Goal: Transaction & Acquisition: Download file/media

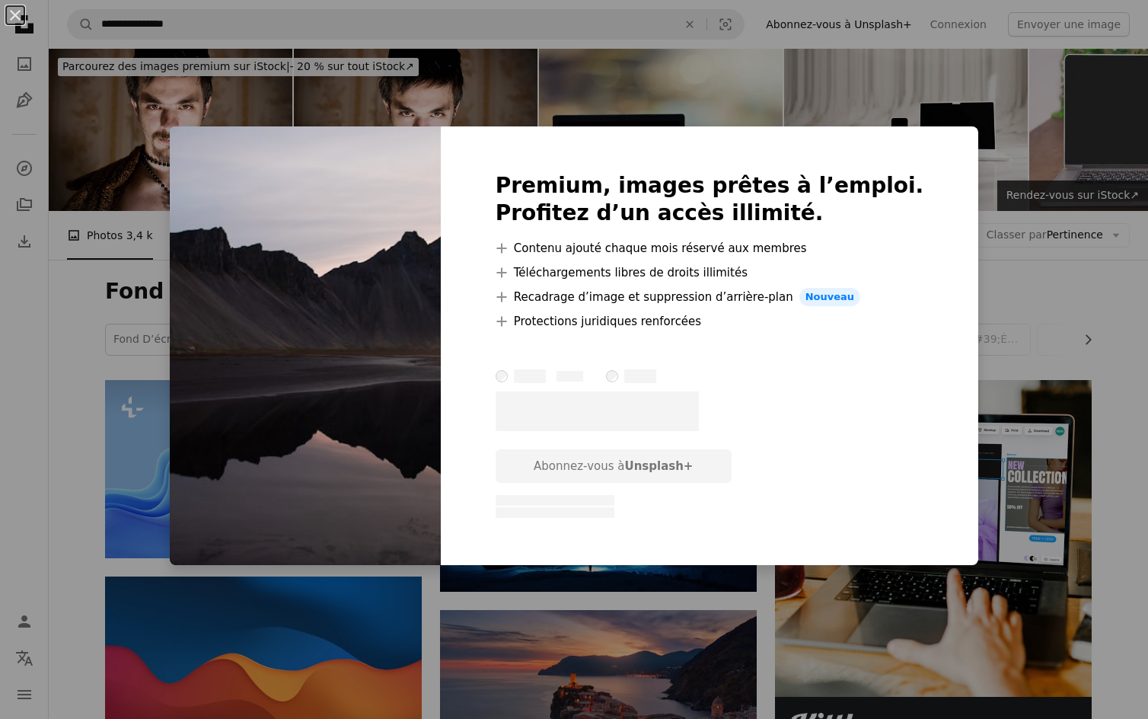
scroll to position [6124, 0]
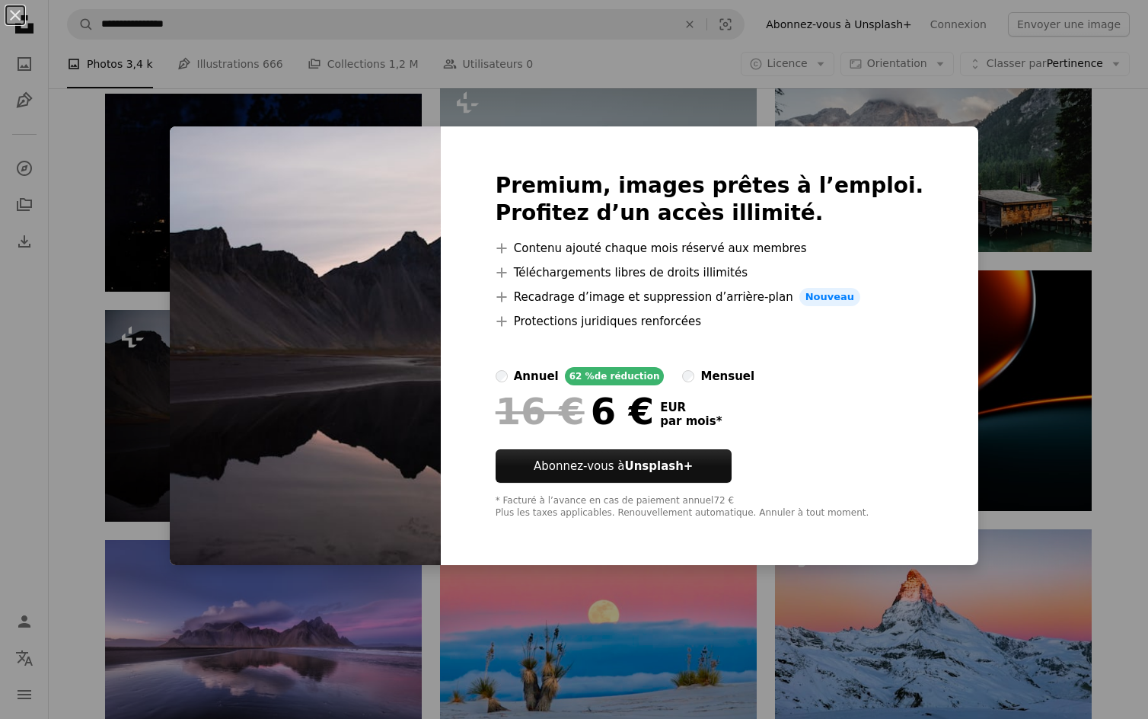
click at [582, 635] on div "An X shape Premium, images prêtes à l’emploi. Profitez d’un accès illimité. A p…" at bounding box center [574, 359] width 1148 height 719
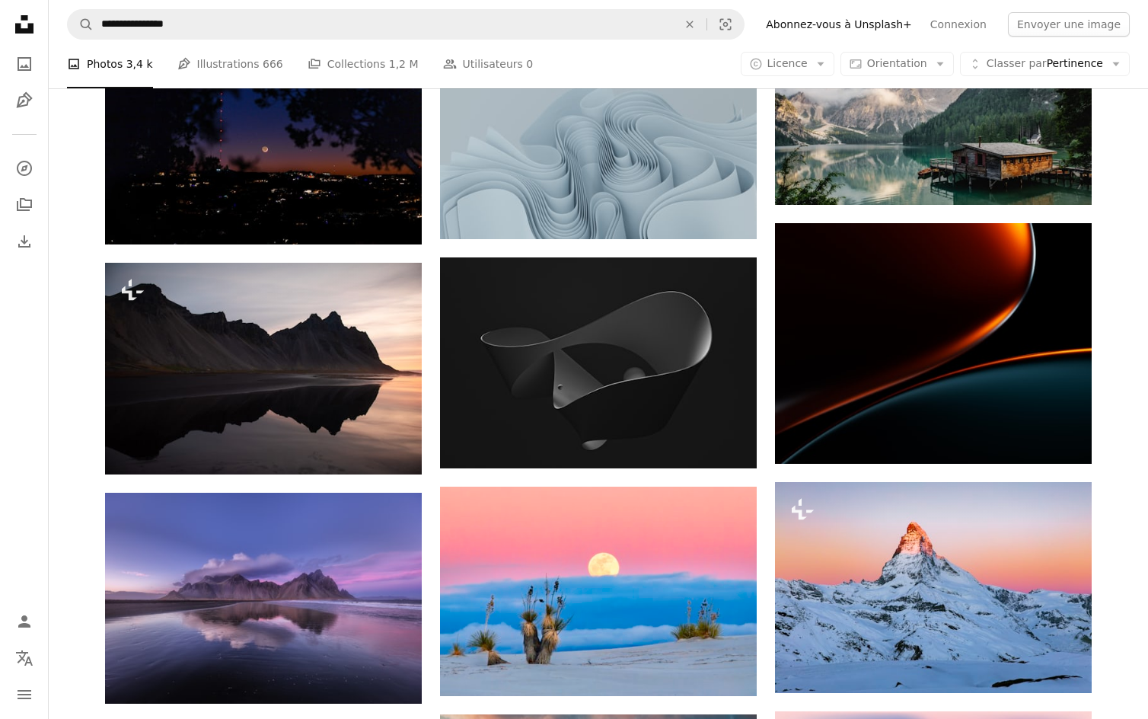
scroll to position [6184, 0]
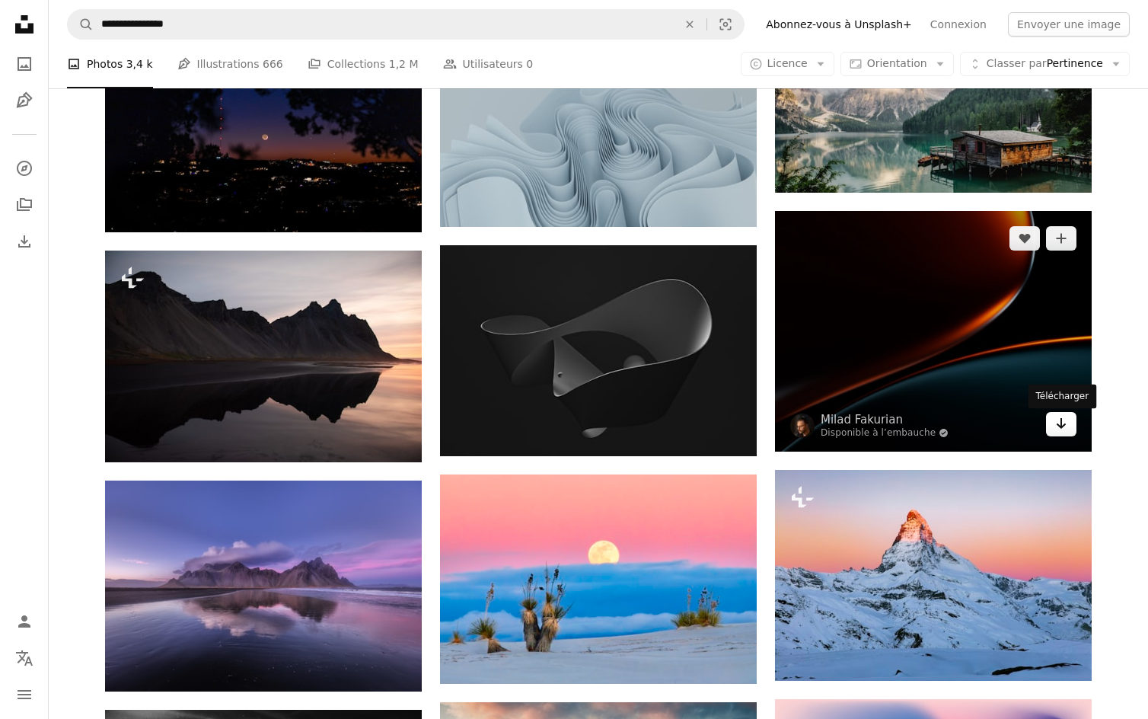
click at [1062, 429] on icon "Télécharger" at bounding box center [1061, 423] width 10 height 11
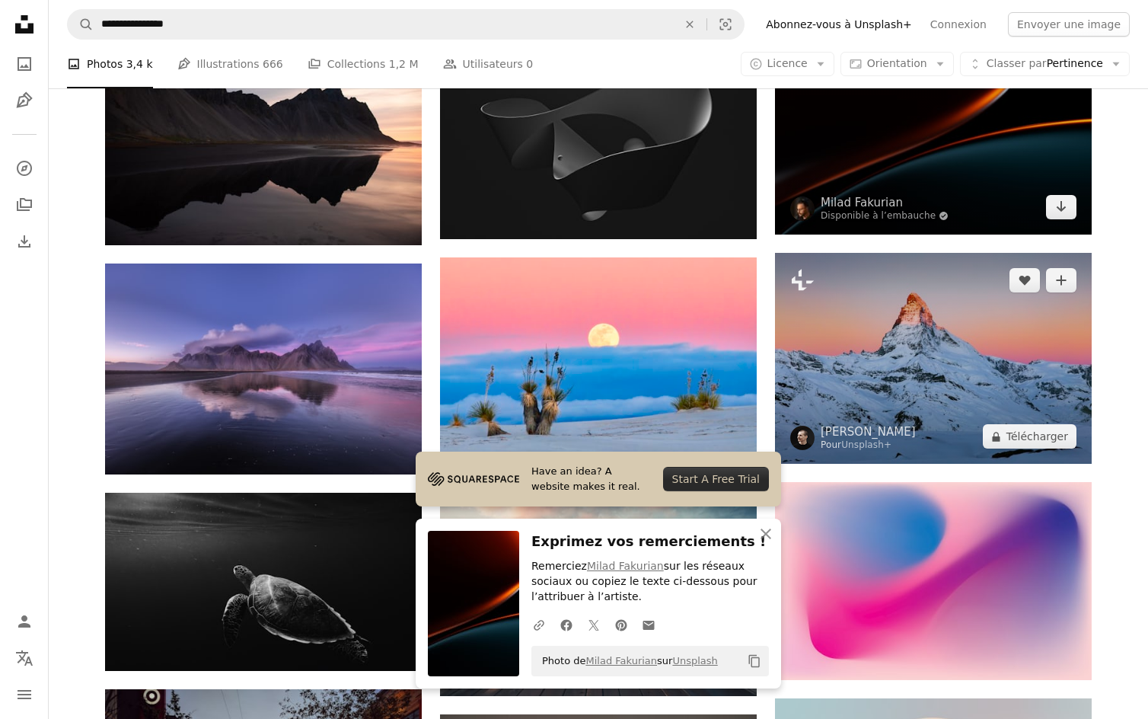
scroll to position [6512, 0]
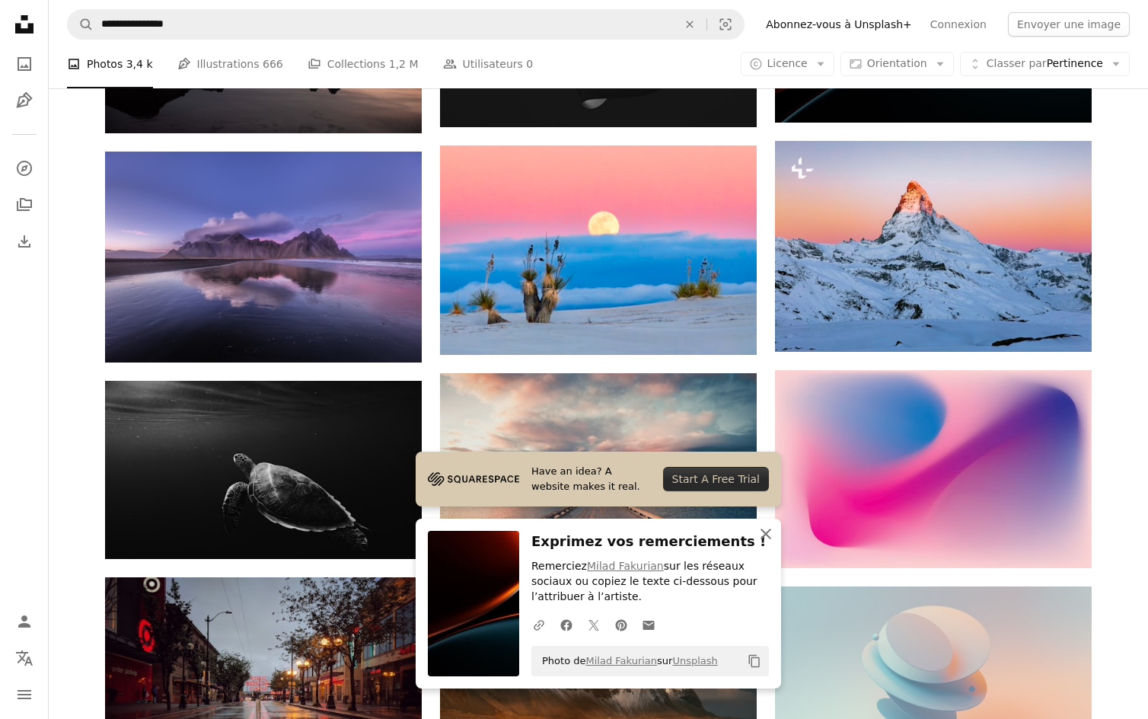
click at [770, 542] on icon "An X shape" at bounding box center [766, 533] width 18 height 18
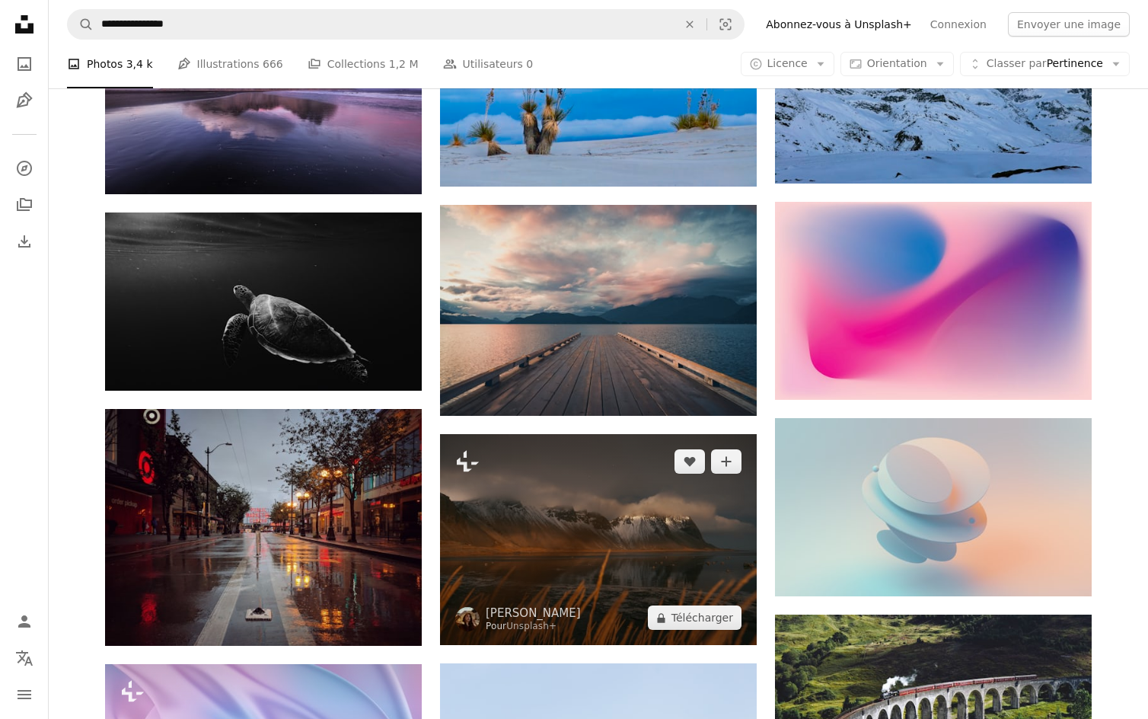
scroll to position [6684, 0]
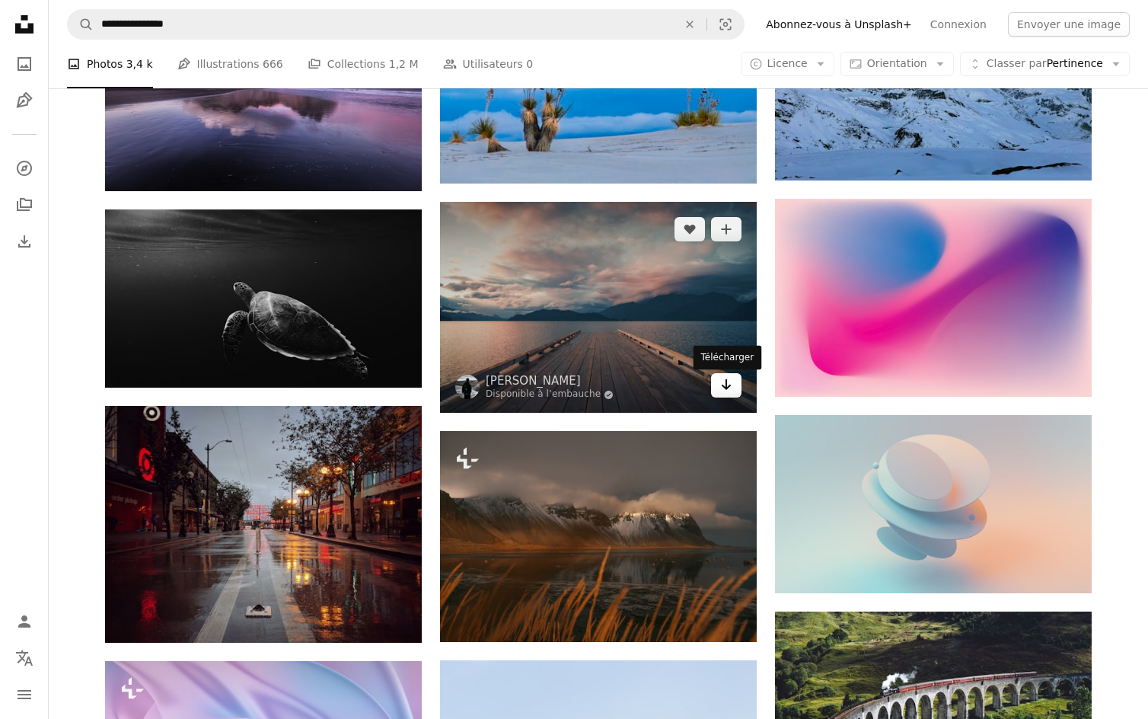
click at [731, 394] on icon "Arrow pointing down" at bounding box center [726, 384] width 12 height 18
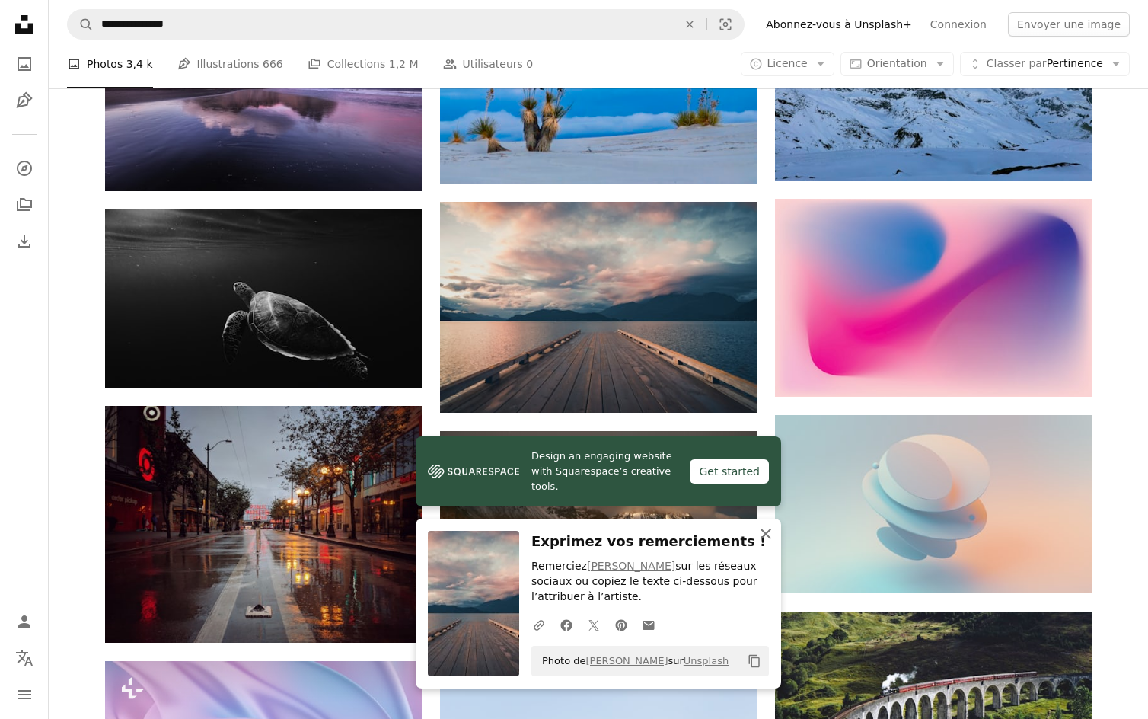
click at [768, 531] on icon "button" at bounding box center [765, 533] width 11 height 11
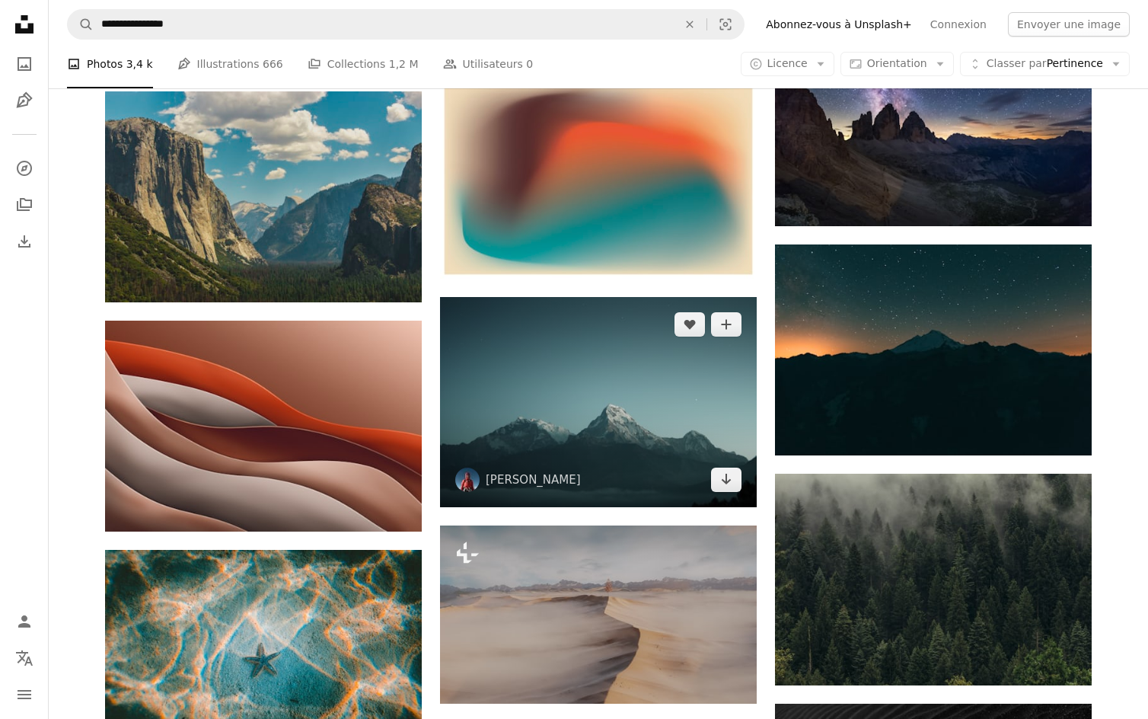
scroll to position [7483, 0]
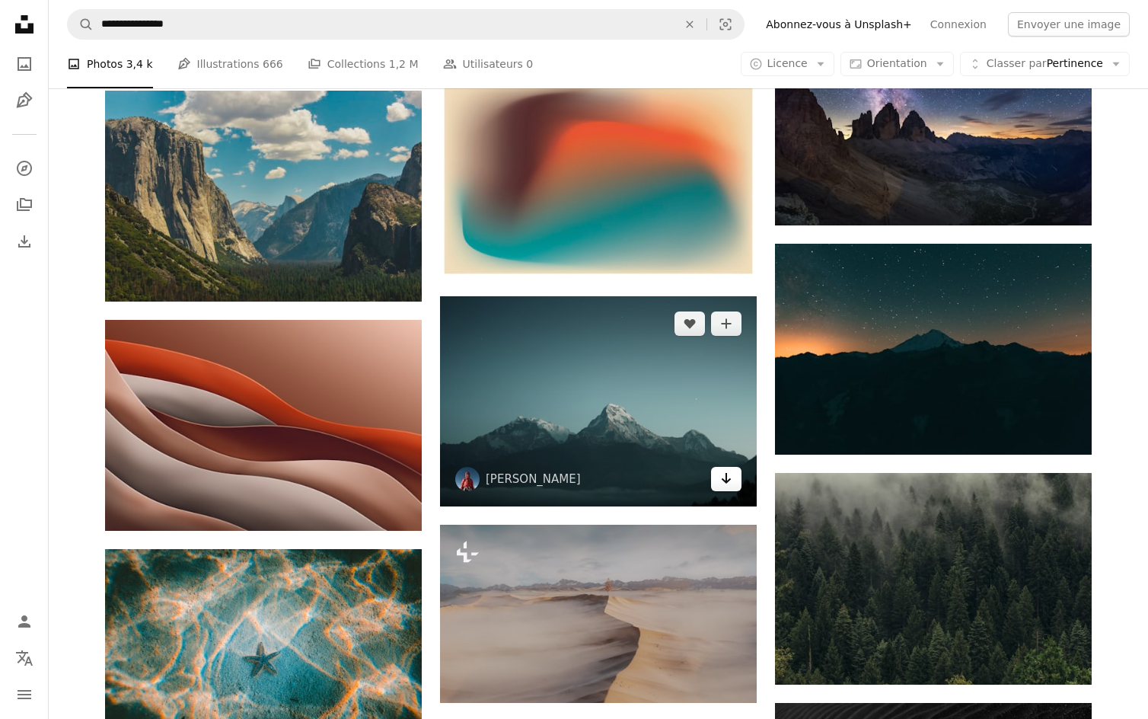
click at [722, 482] on icon "Télécharger" at bounding box center [727, 478] width 10 height 11
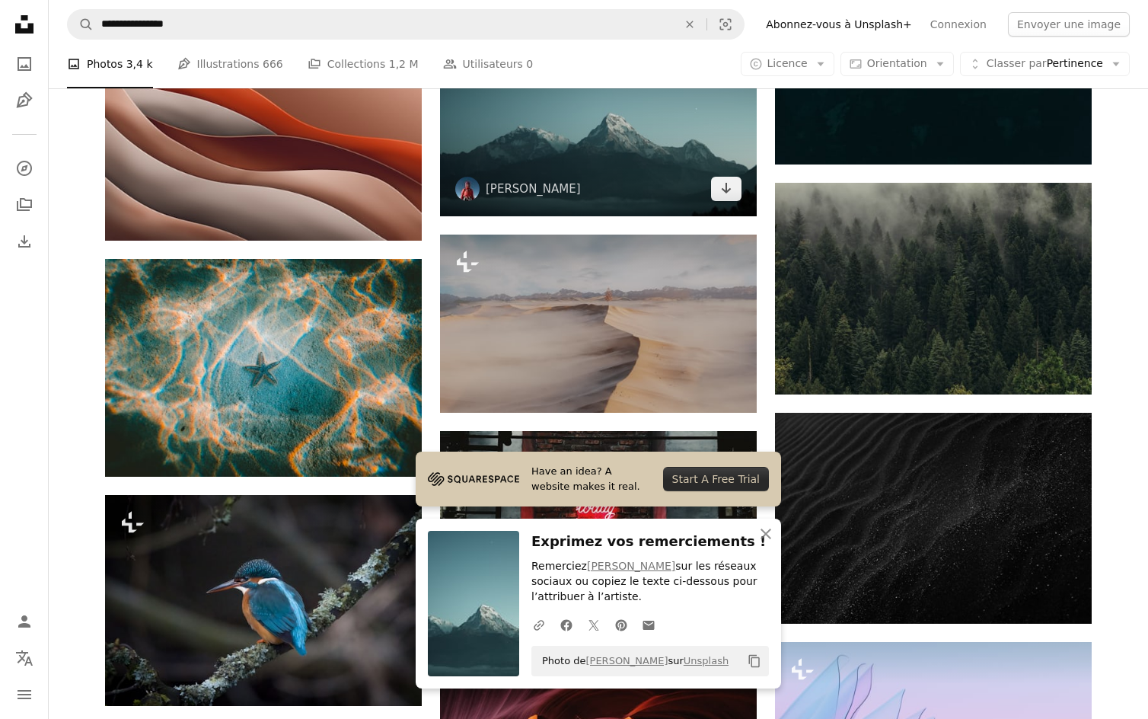
scroll to position [7833, 0]
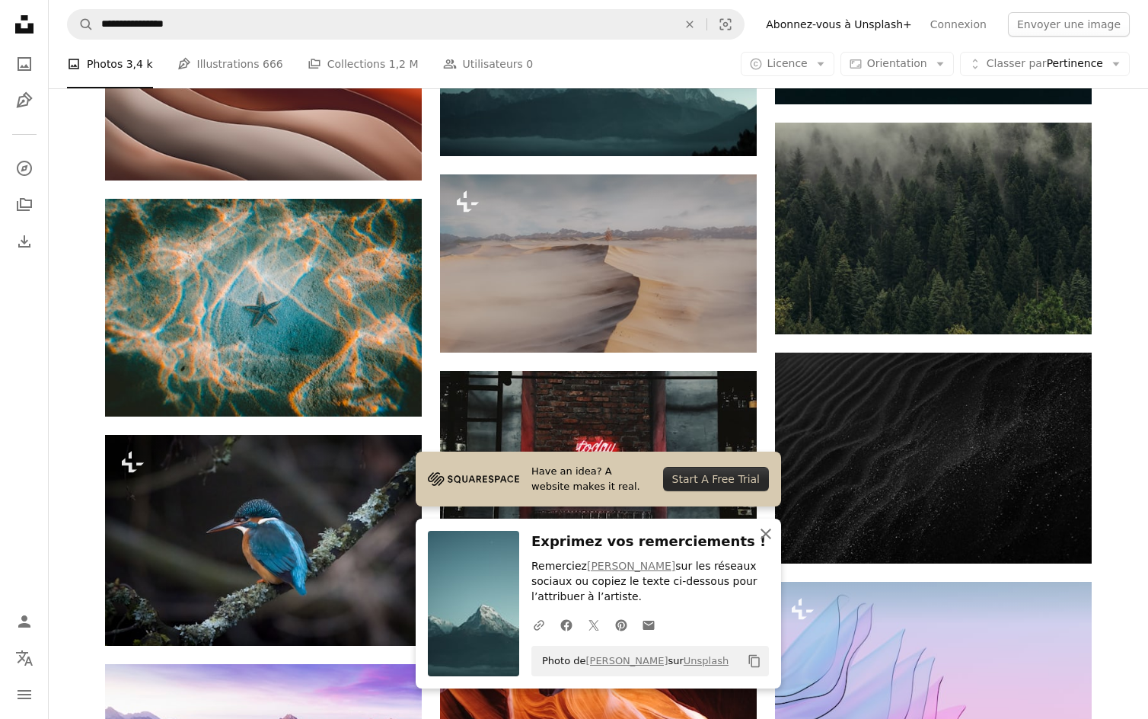
click at [766, 536] on icon "An X shape" at bounding box center [766, 533] width 18 height 18
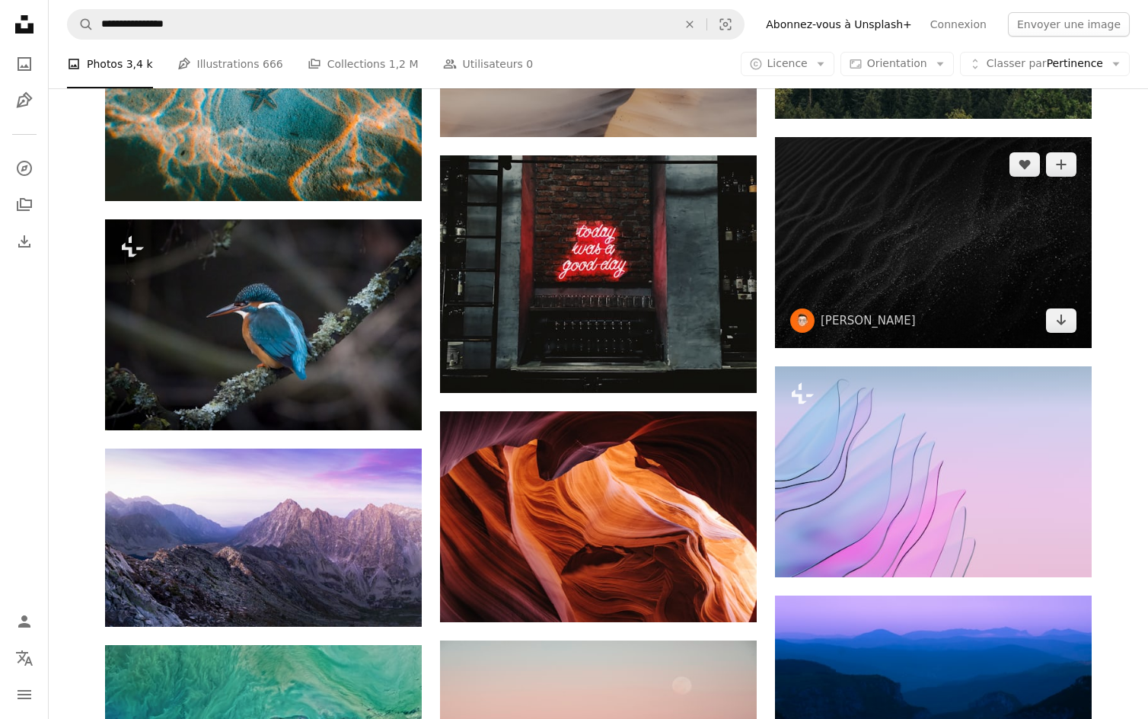
scroll to position [8109, 0]
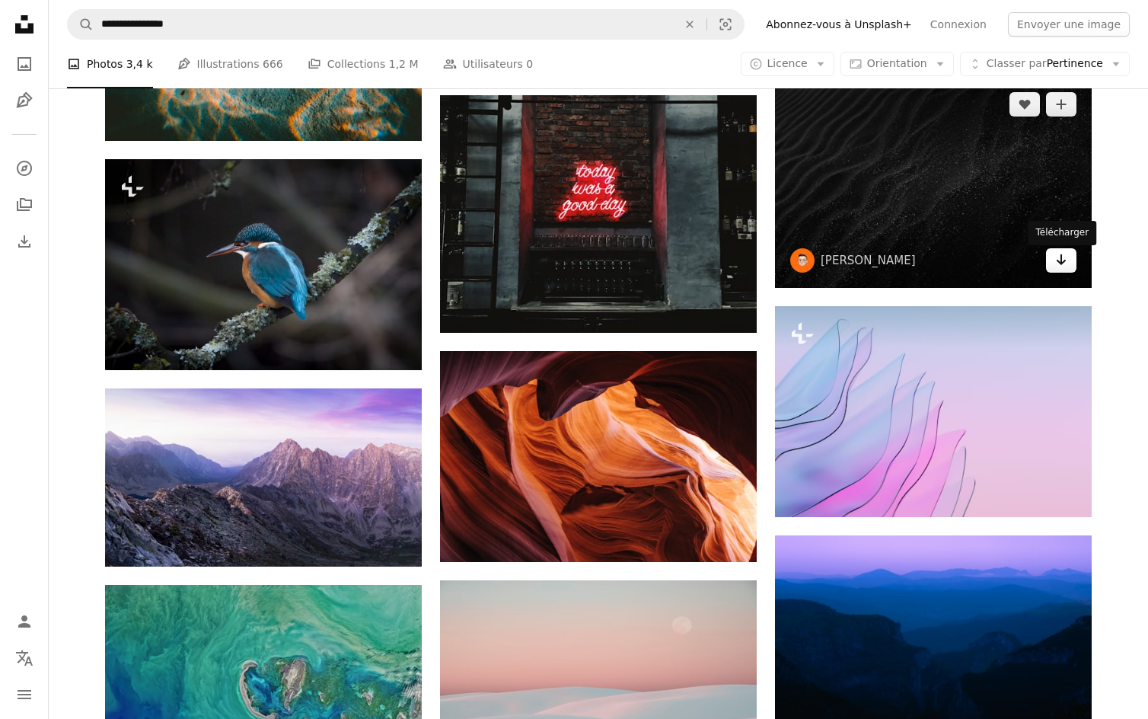
click at [1063, 267] on icon "Arrow pointing down" at bounding box center [1061, 259] width 12 height 18
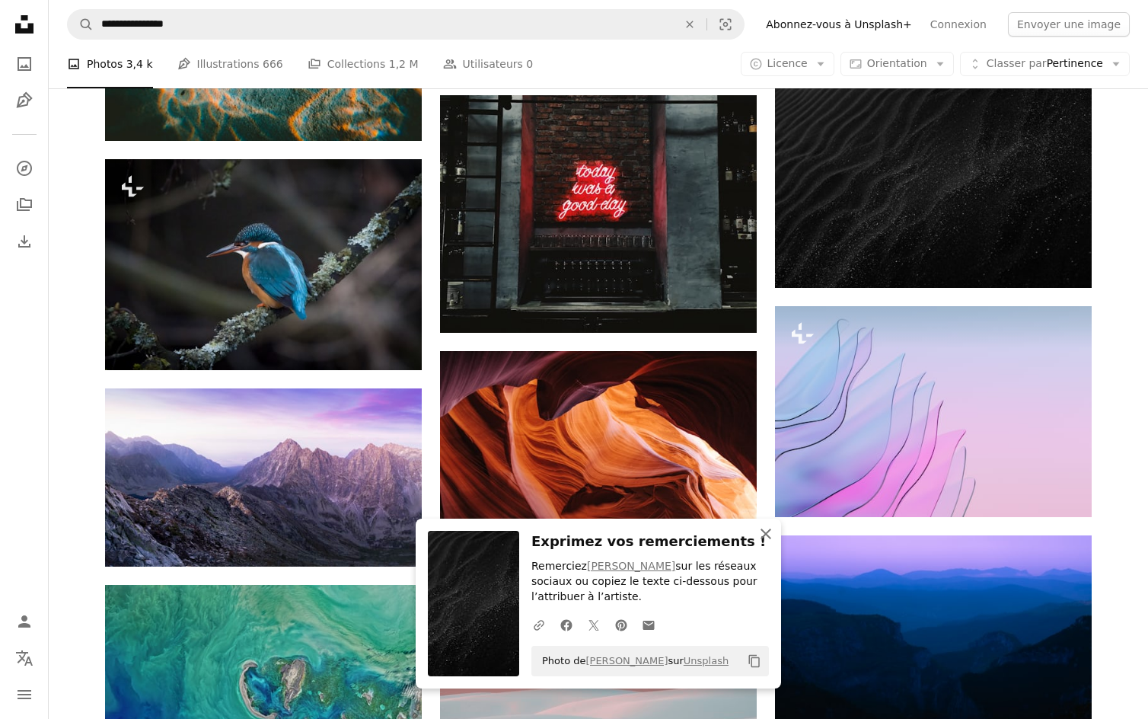
click at [765, 535] on icon "An X shape" at bounding box center [766, 533] width 18 height 18
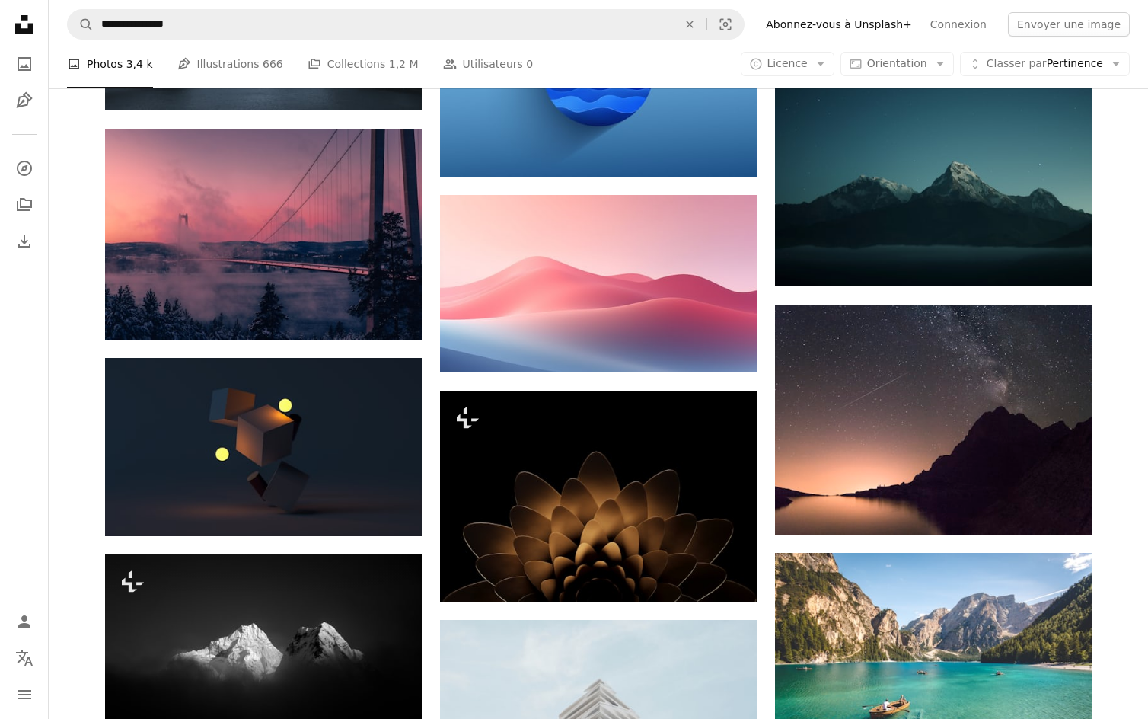
scroll to position [9206, 0]
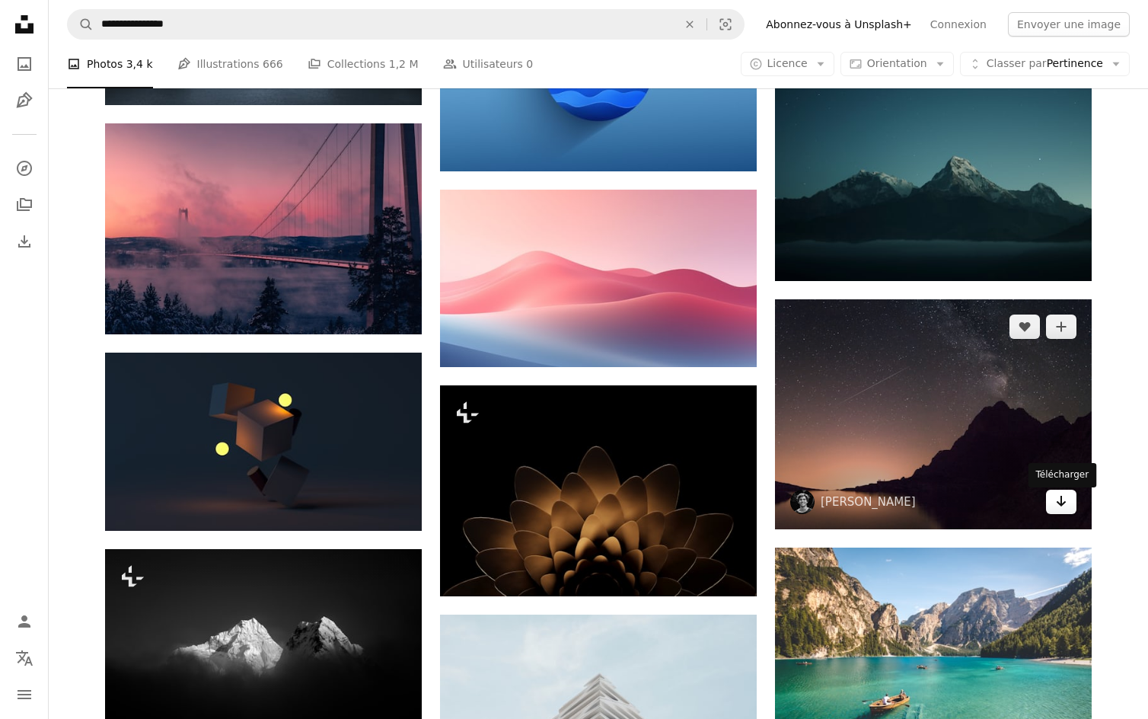
click at [1059, 504] on icon "Arrow pointing down" at bounding box center [1061, 501] width 12 height 18
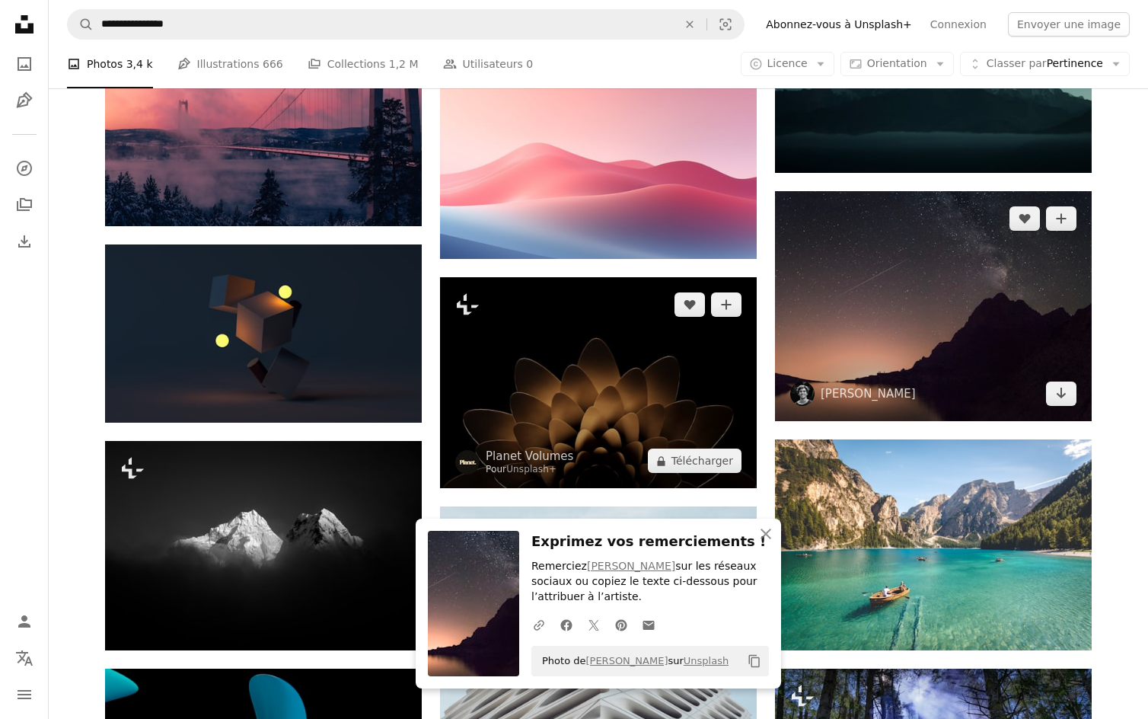
scroll to position [9419, 0]
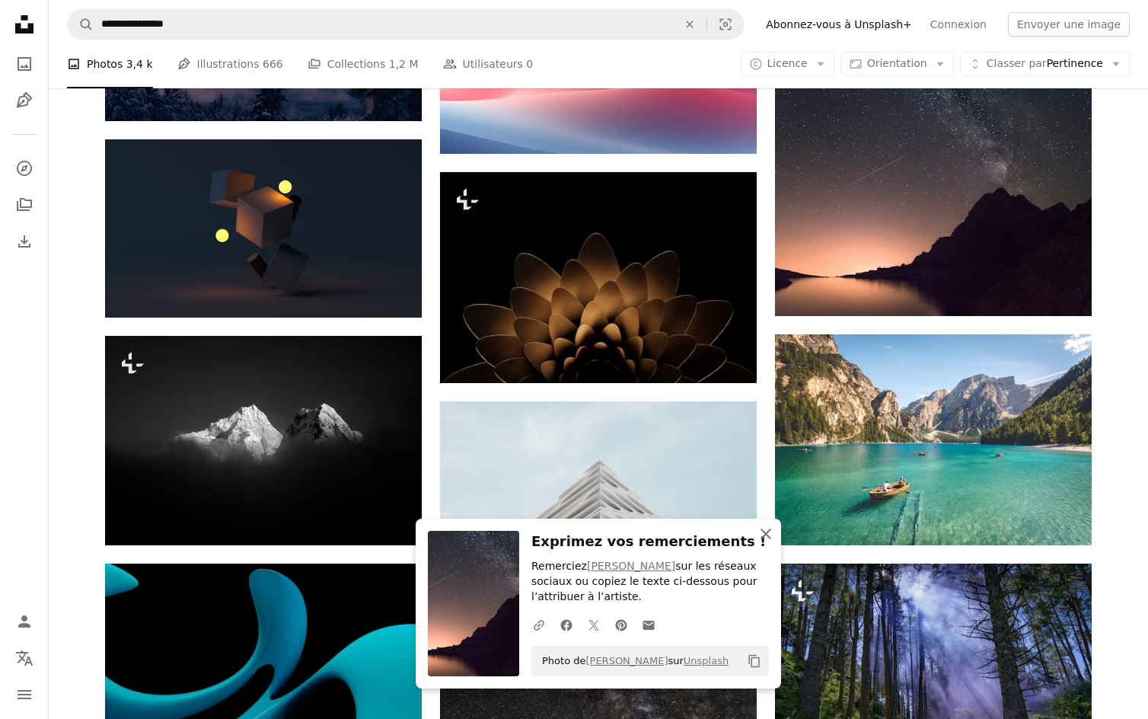
click at [766, 537] on icon "An X shape" at bounding box center [766, 533] width 18 height 18
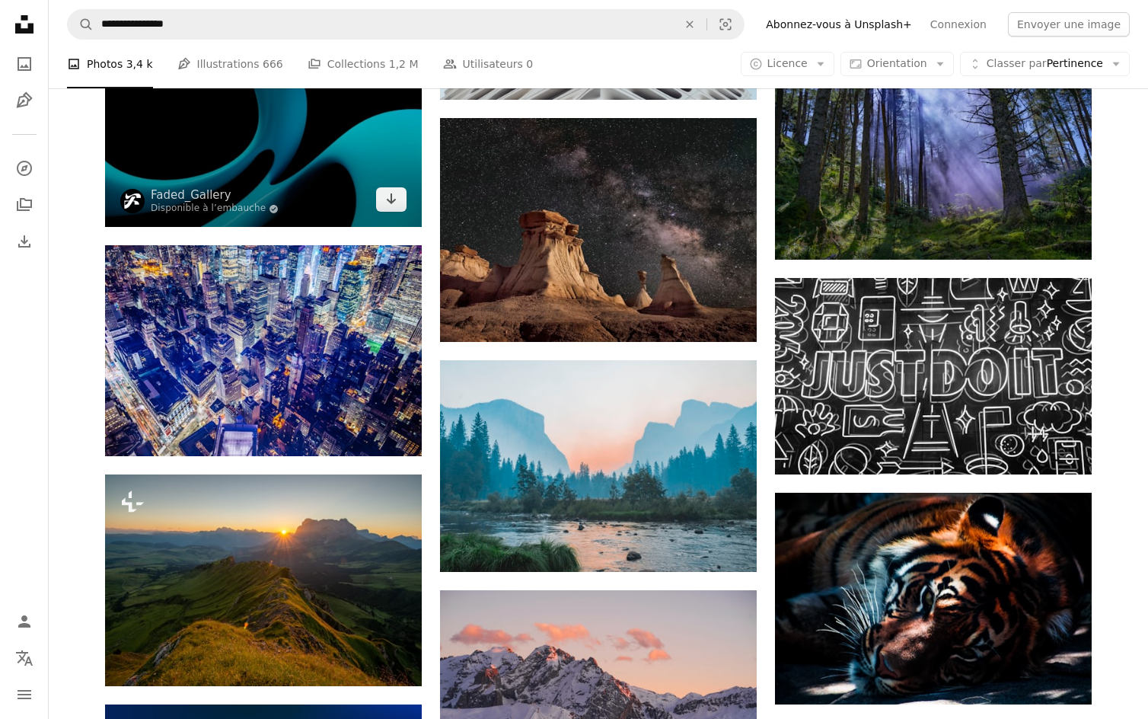
scroll to position [9939, 0]
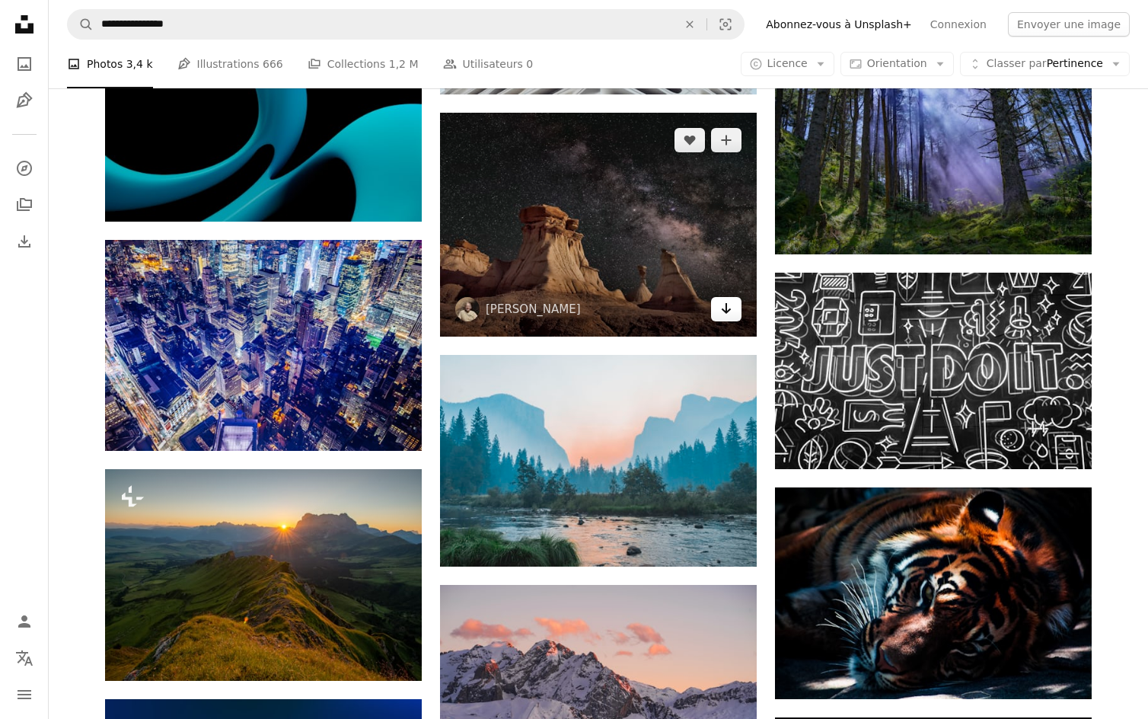
click at [728, 313] on icon "Télécharger" at bounding box center [727, 308] width 10 height 11
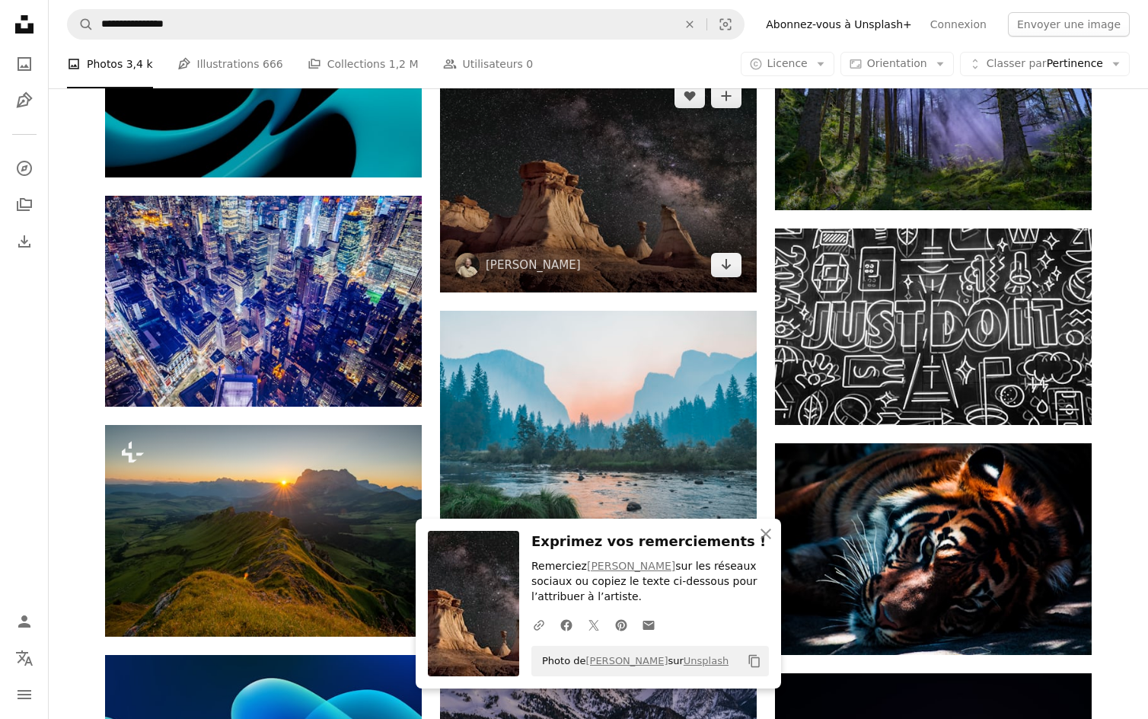
scroll to position [9998, 0]
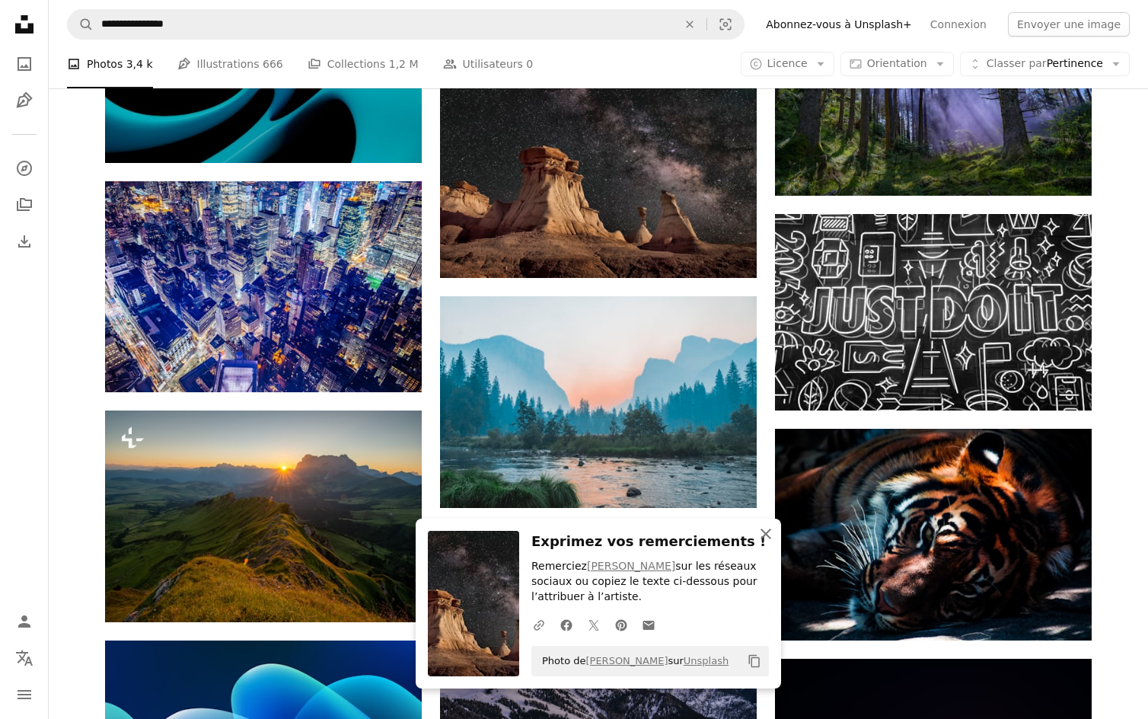
click at [762, 536] on icon "An X shape" at bounding box center [766, 533] width 18 height 18
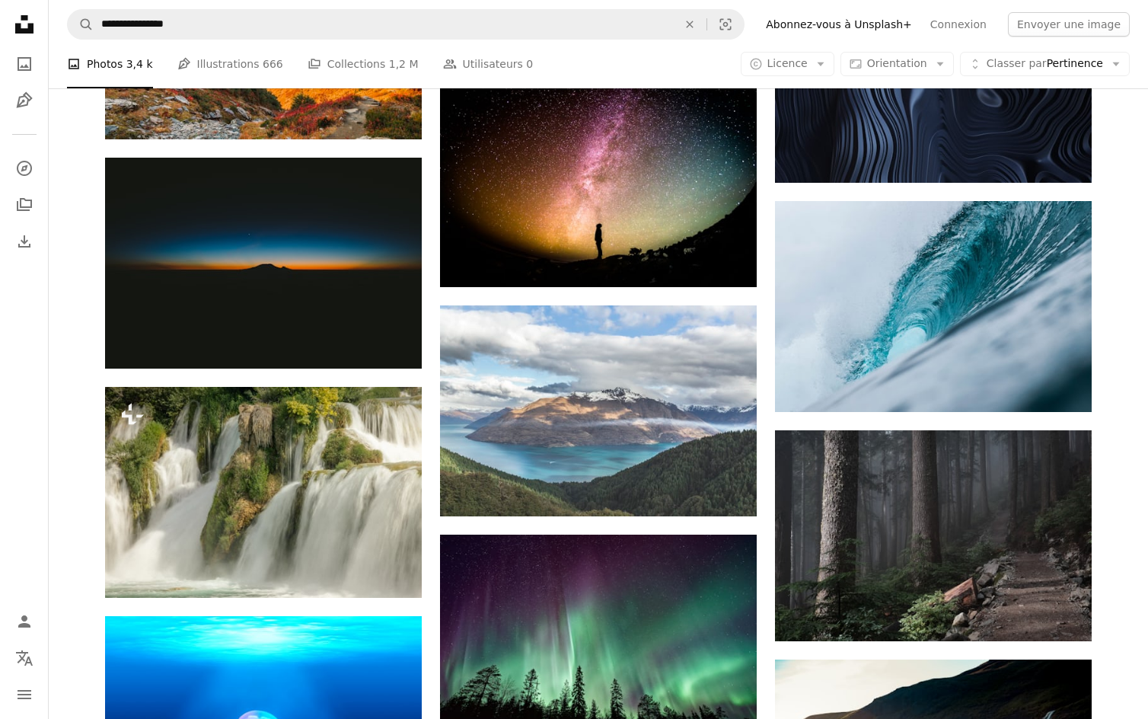
scroll to position [10919, 0]
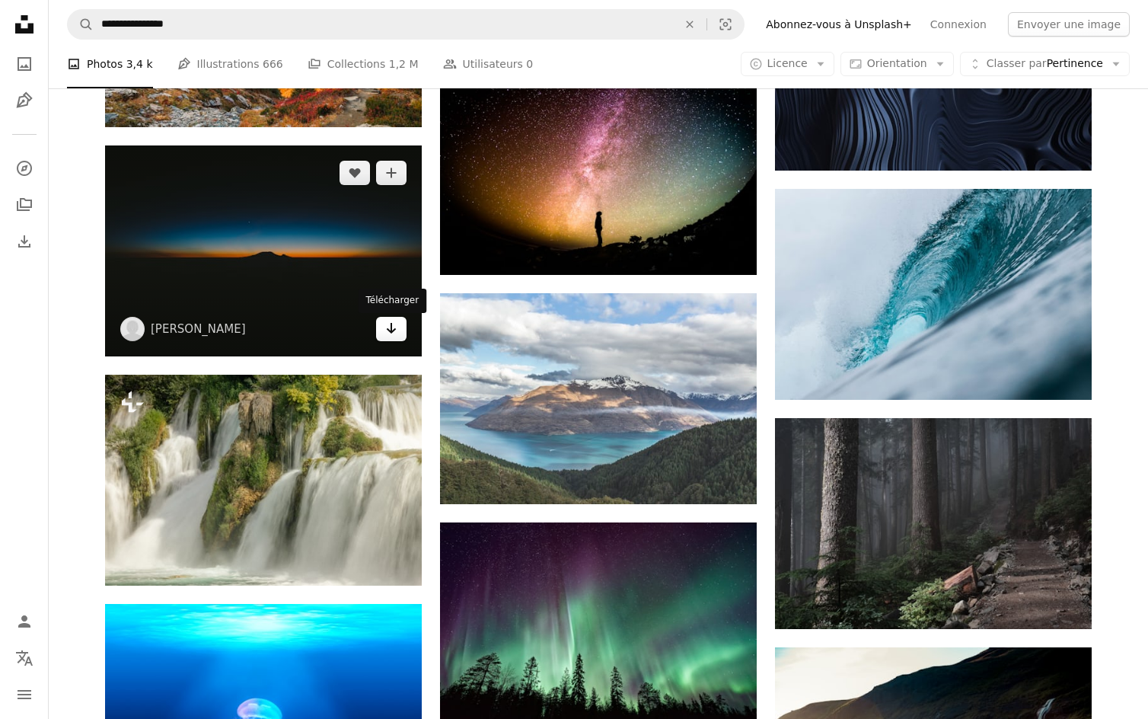
click at [391, 333] on icon "Télécharger" at bounding box center [392, 328] width 10 height 11
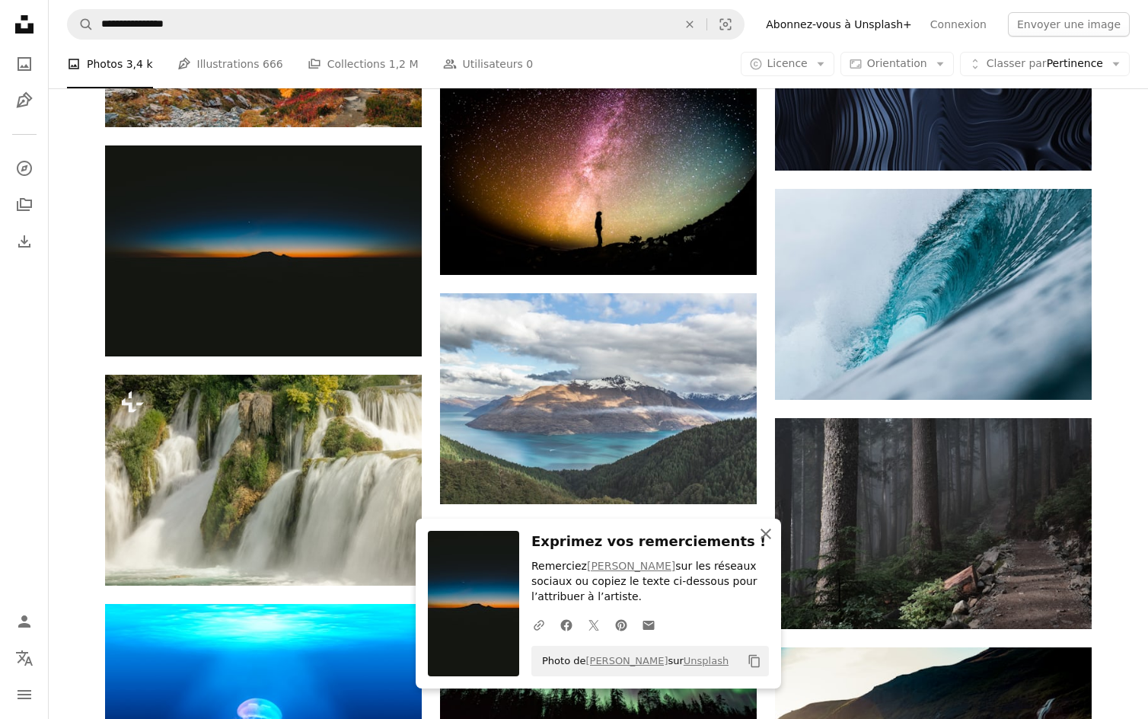
click at [758, 536] on icon "An X shape" at bounding box center [766, 533] width 18 height 18
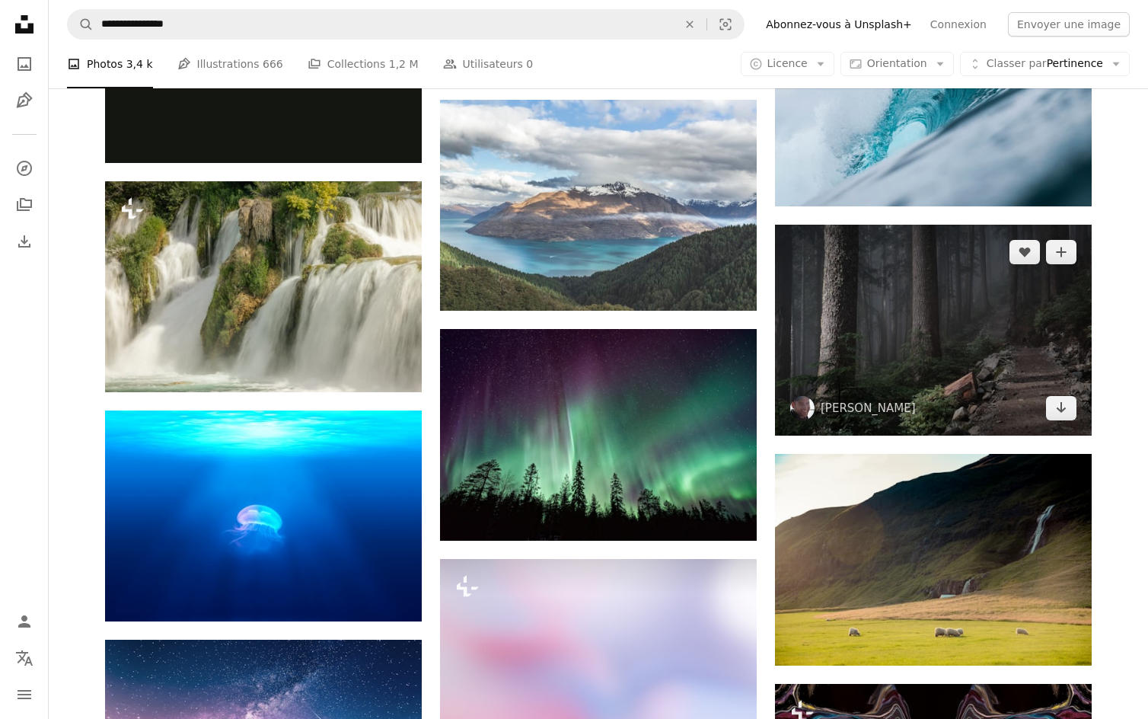
scroll to position [11180, 0]
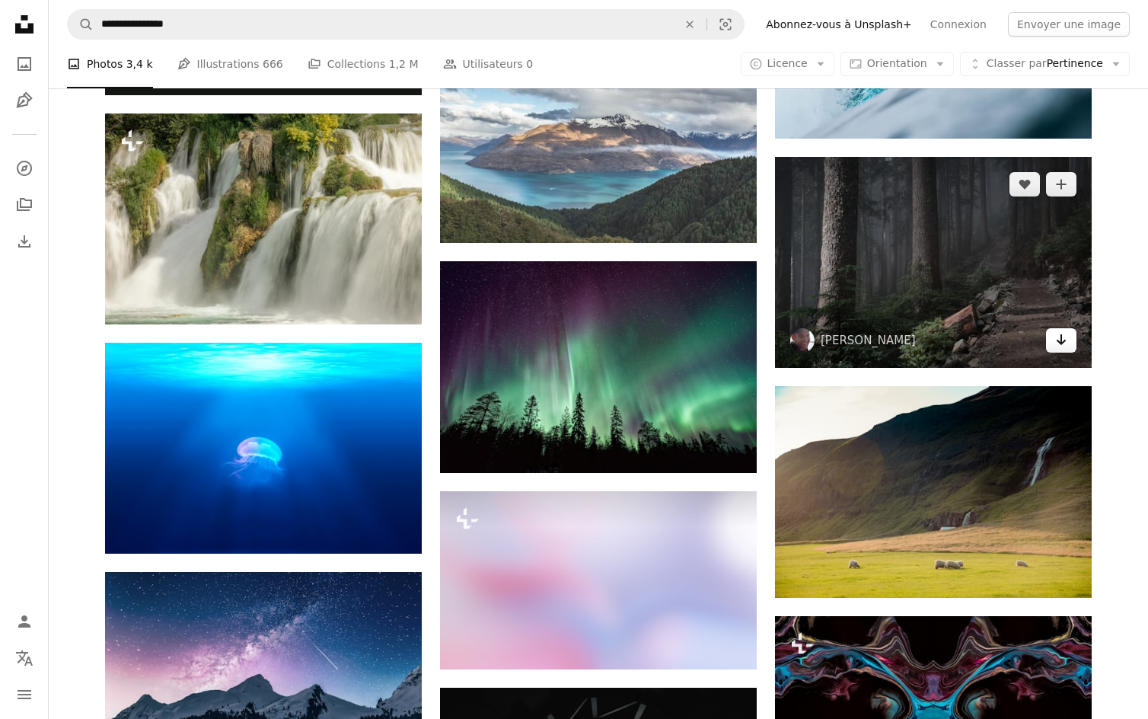
click at [1062, 345] on icon "Télécharger" at bounding box center [1061, 339] width 10 height 11
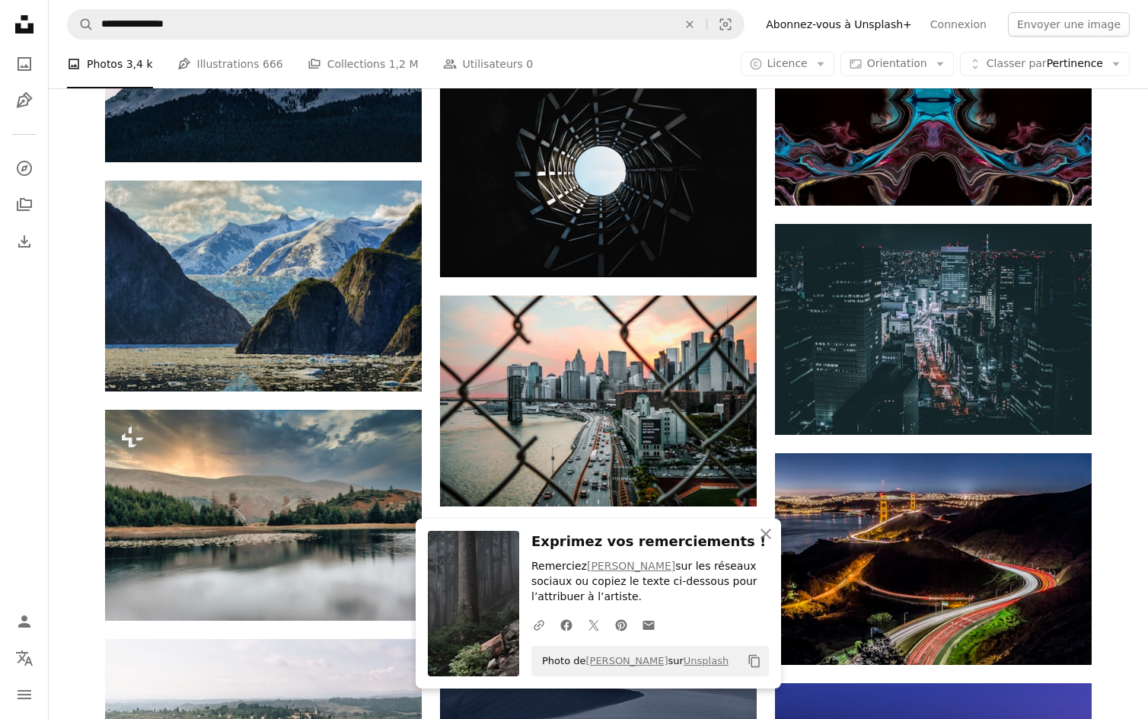
scroll to position [11802, 0]
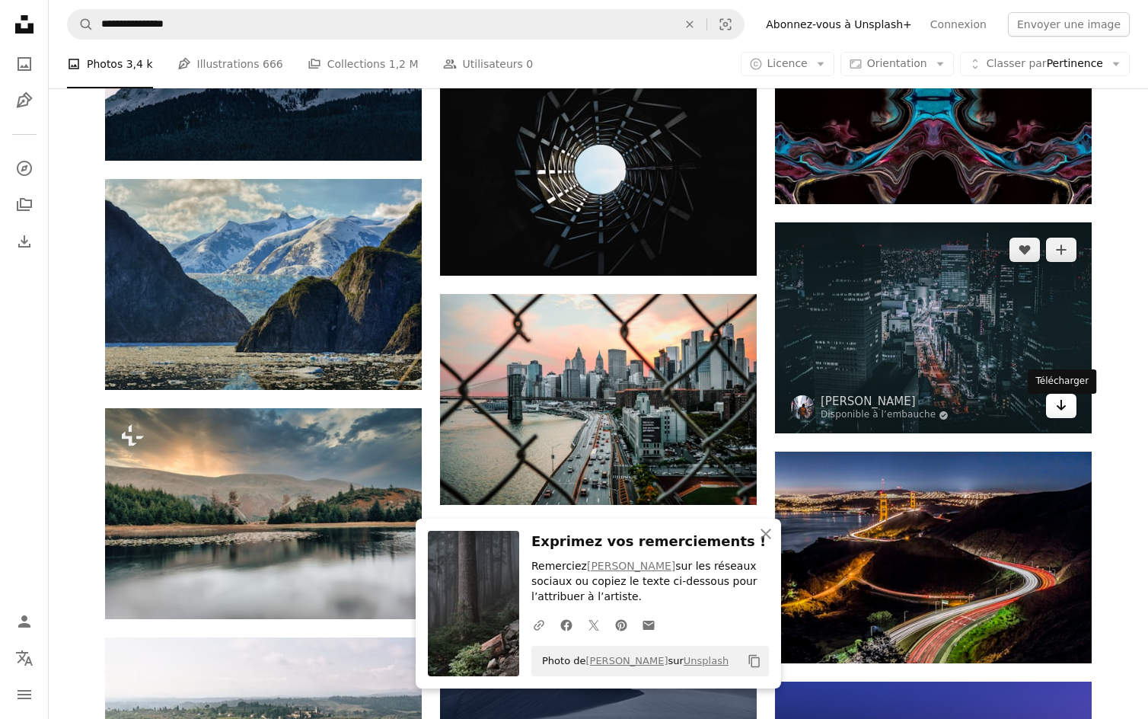
click at [1063, 414] on icon "Arrow pointing down" at bounding box center [1061, 405] width 12 height 18
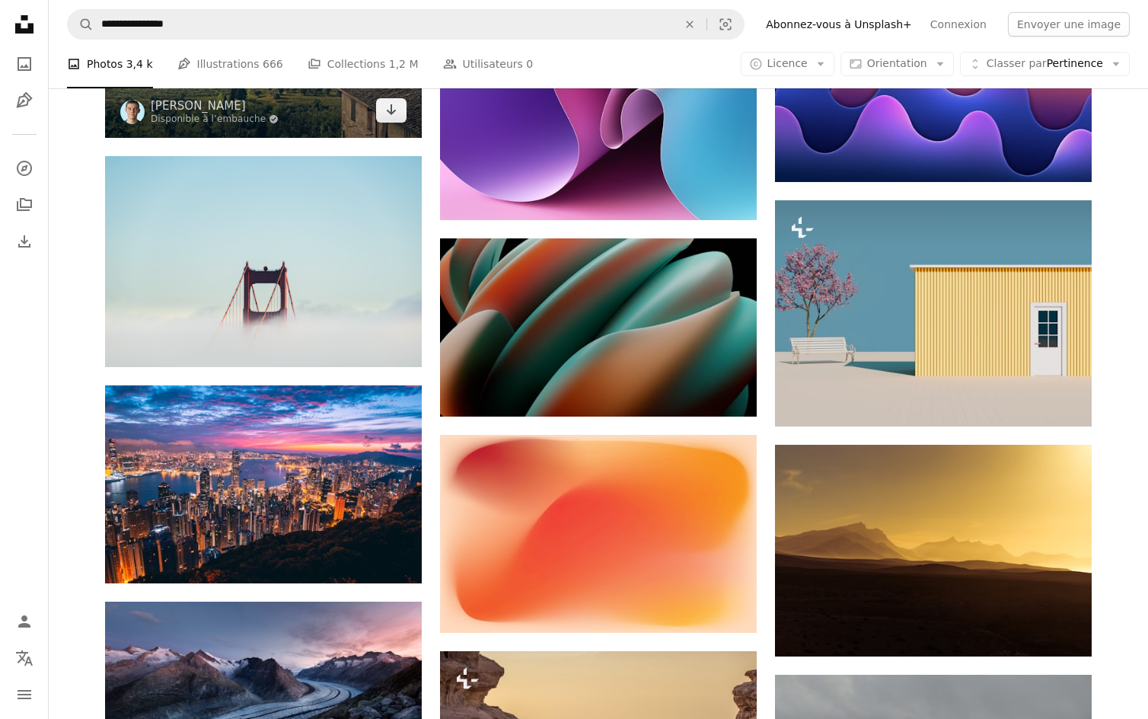
scroll to position [12526, 0]
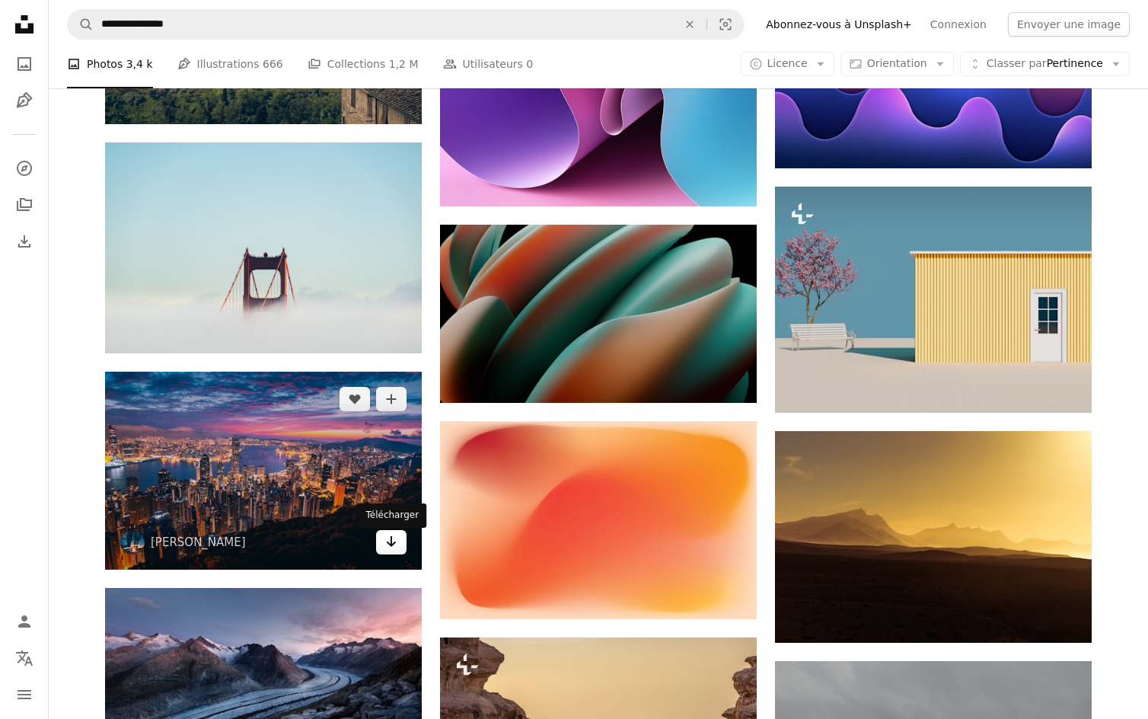
click at [387, 550] on icon "Arrow pointing down" at bounding box center [391, 541] width 12 height 18
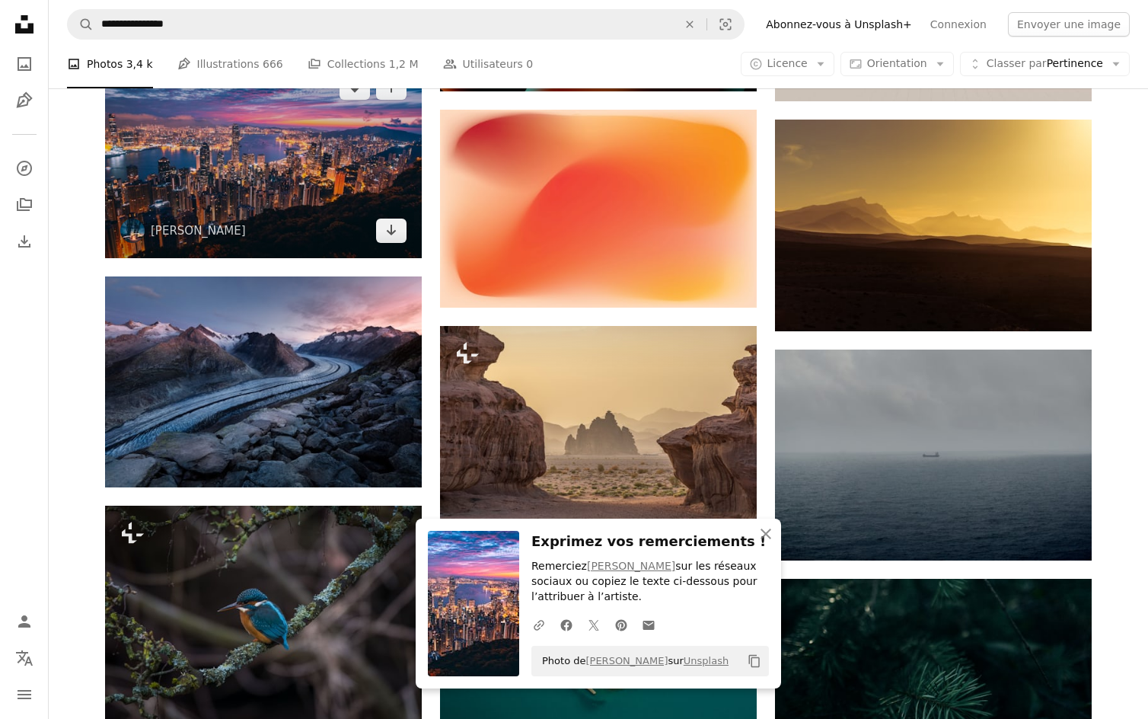
scroll to position [12866, 0]
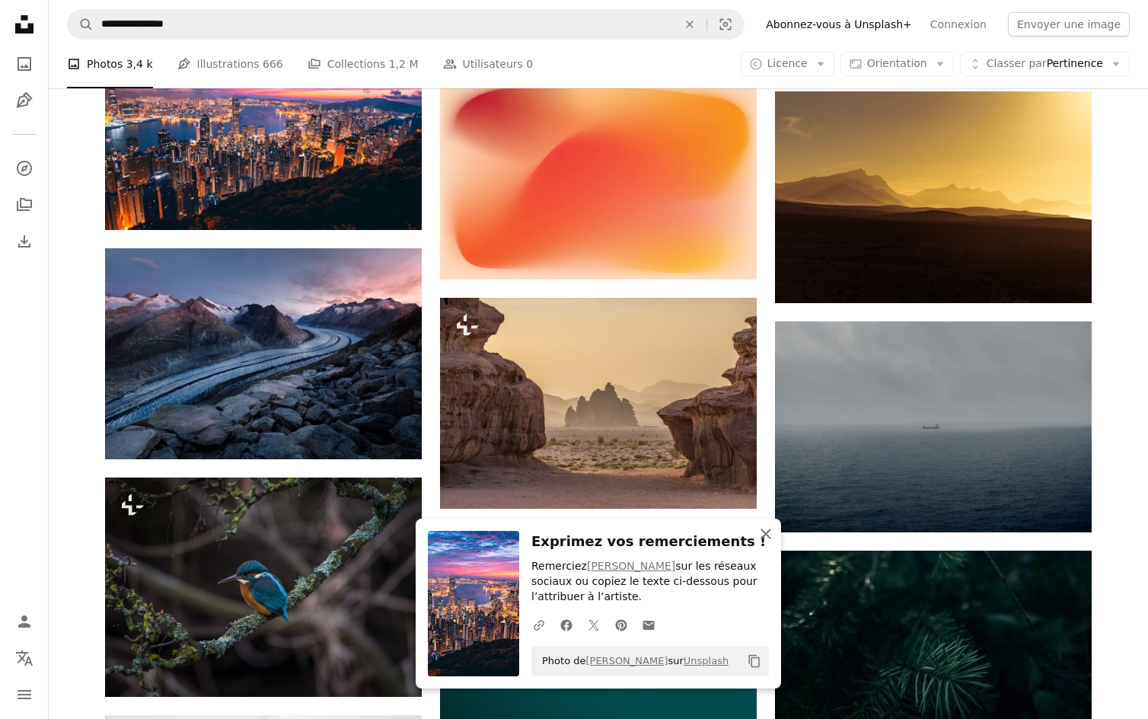
click at [768, 531] on icon "button" at bounding box center [765, 533] width 11 height 11
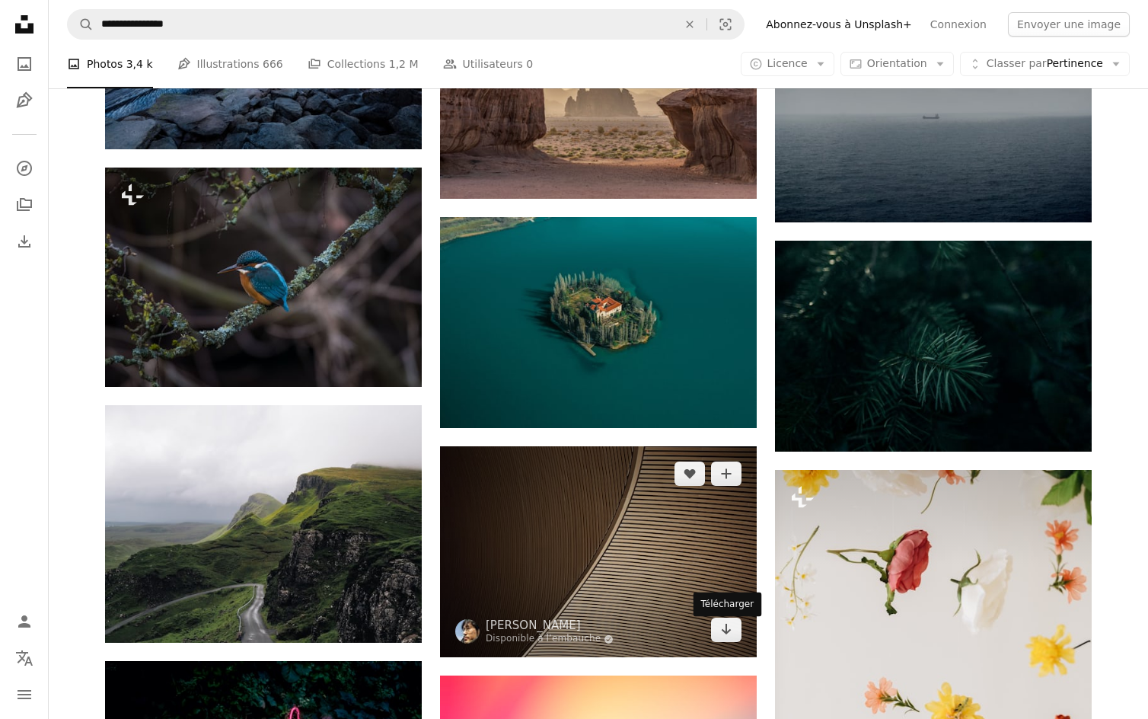
scroll to position [13180, 0]
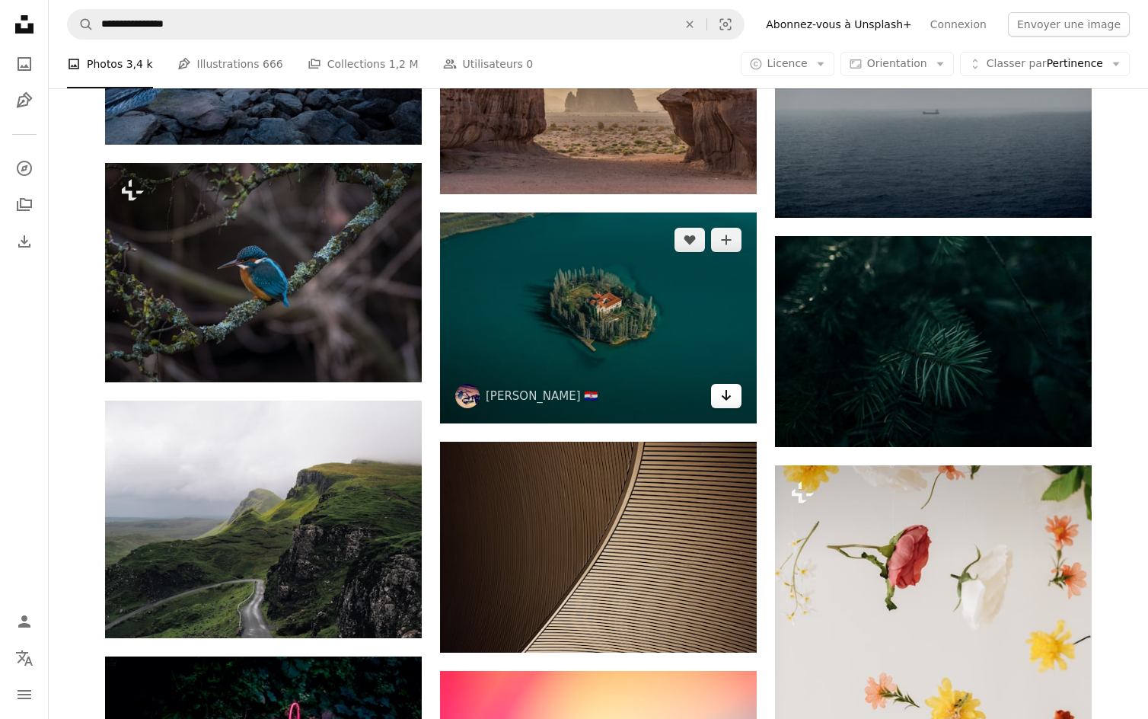
click at [730, 399] on icon "Arrow pointing down" at bounding box center [726, 395] width 12 height 18
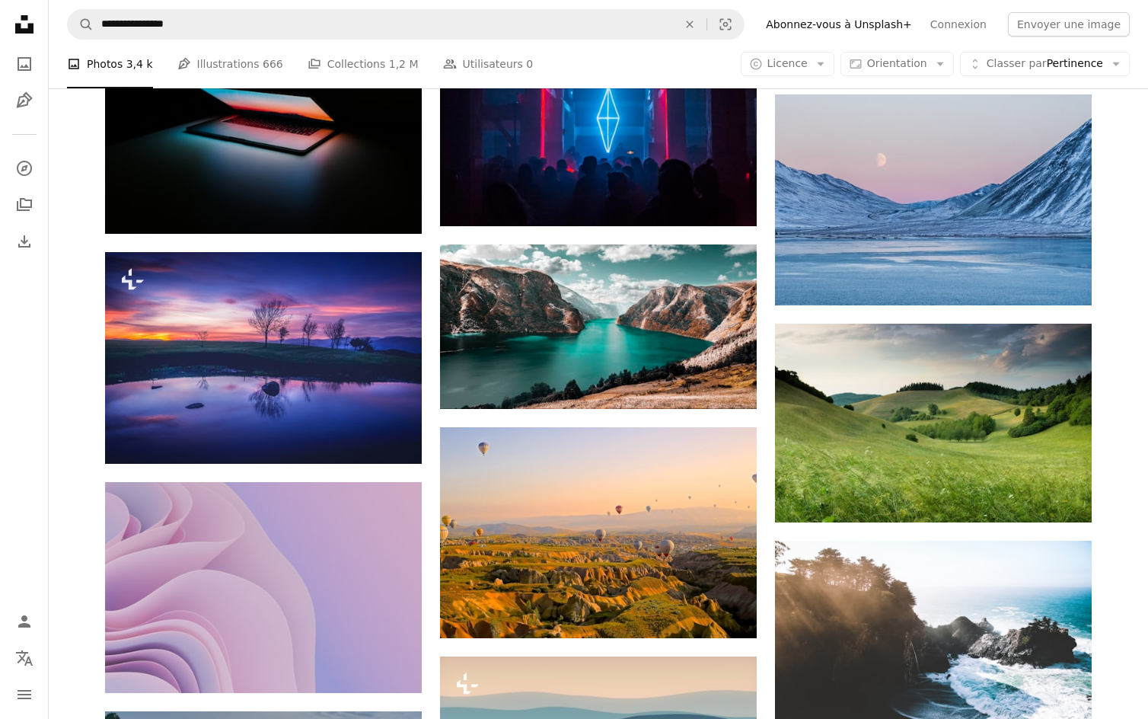
scroll to position [14542, 0]
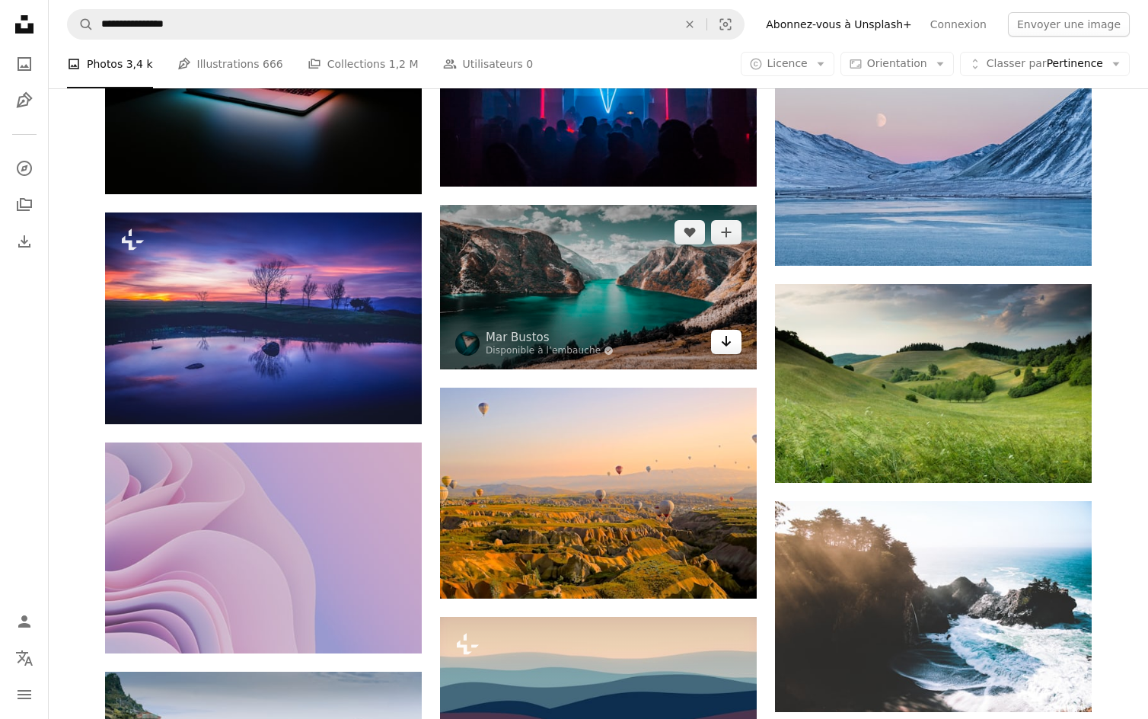
click at [719, 345] on link "Arrow pointing down" at bounding box center [726, 342] width 30 height 24
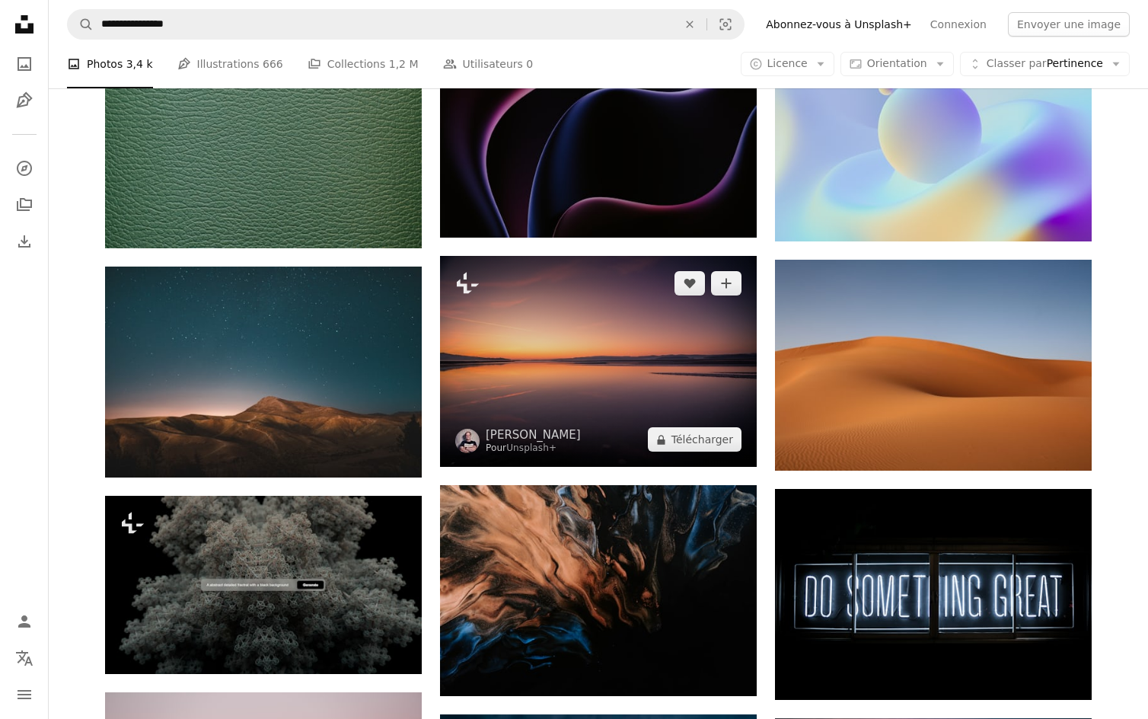
scroll to position [15961, 0]
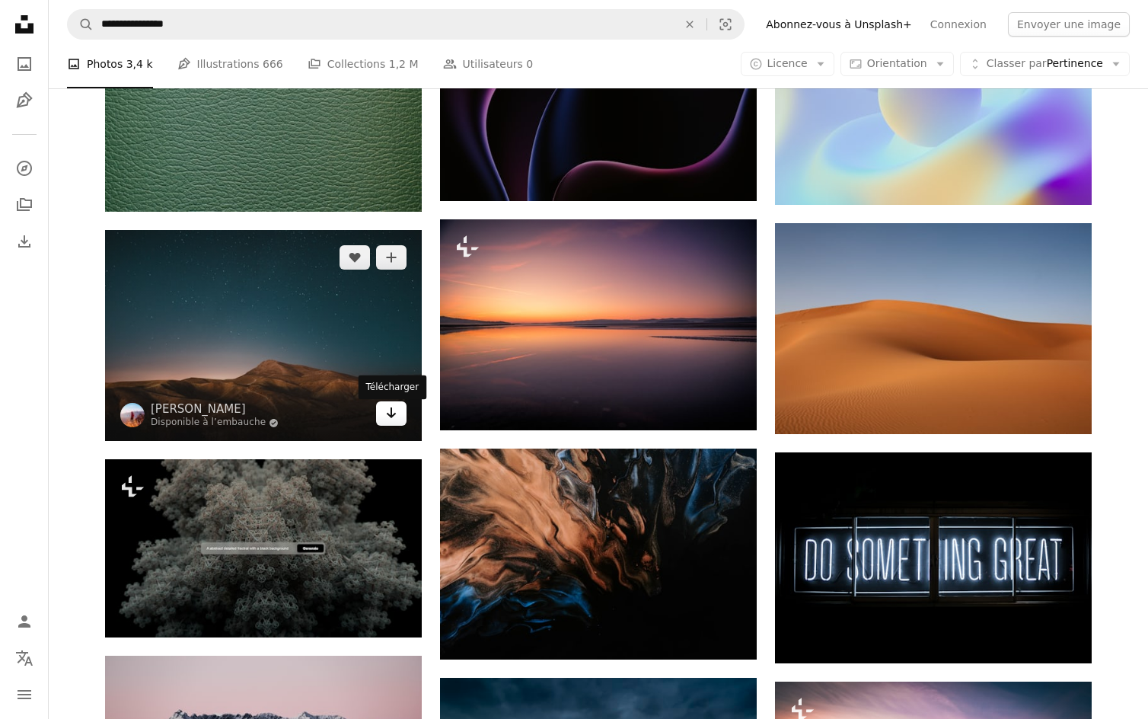
click at [385, 419] on icon "Arrow pointing down" at bounding box center [391, 412] width 12 height 18
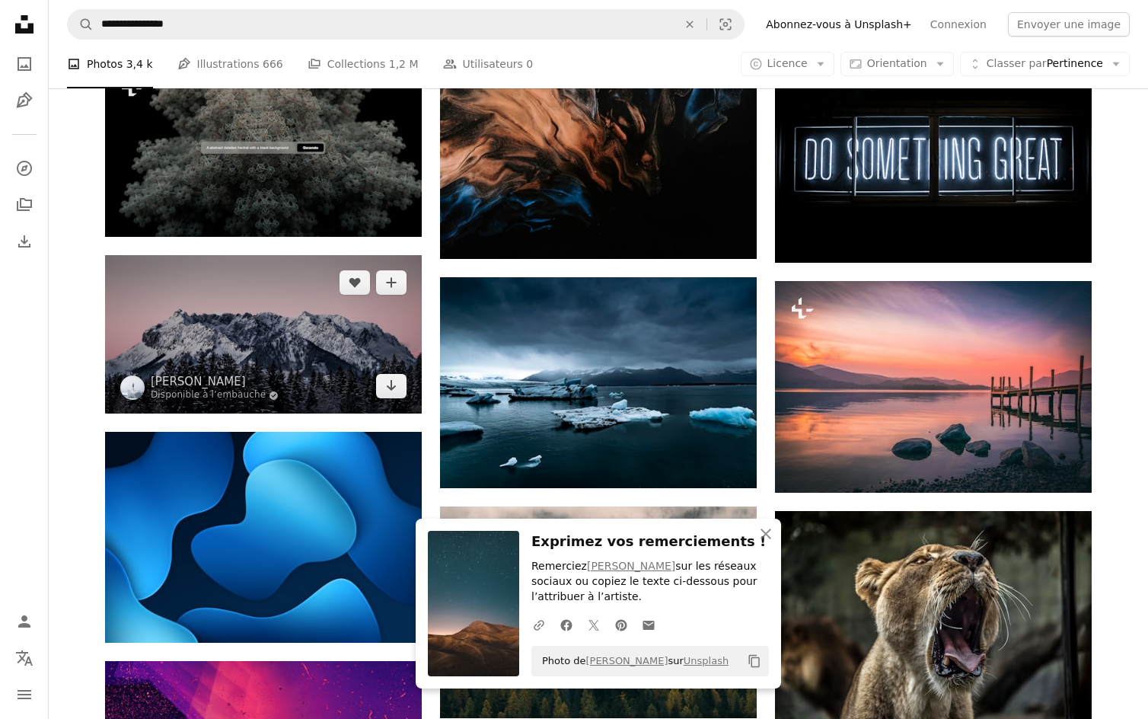
scroll to position [16385, 0]
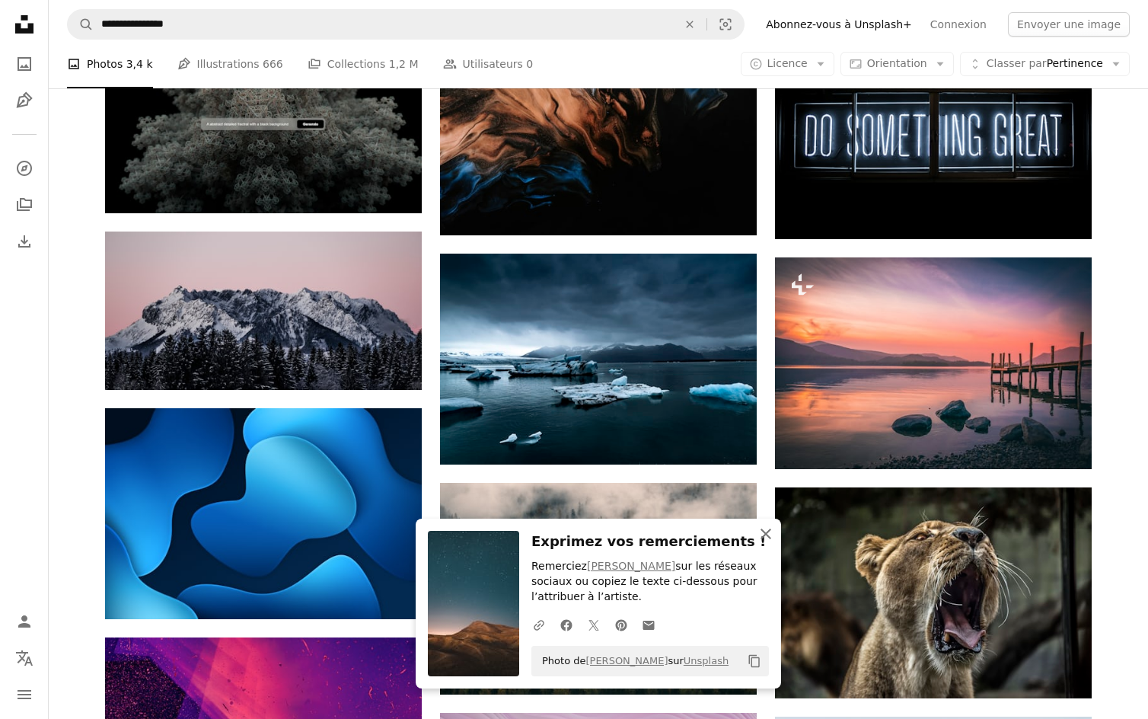
click at [760, 530] on icon "An X shape" at bounding box center [766, 533] width 18 height 18
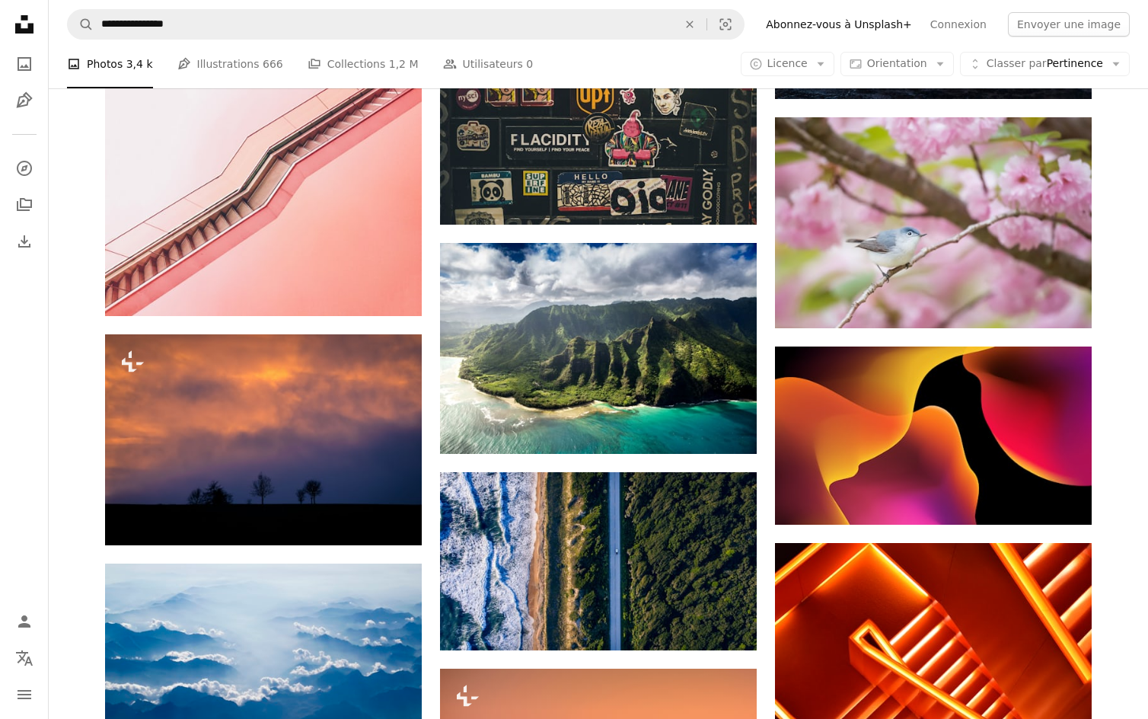
scroll to position [18331, 0]
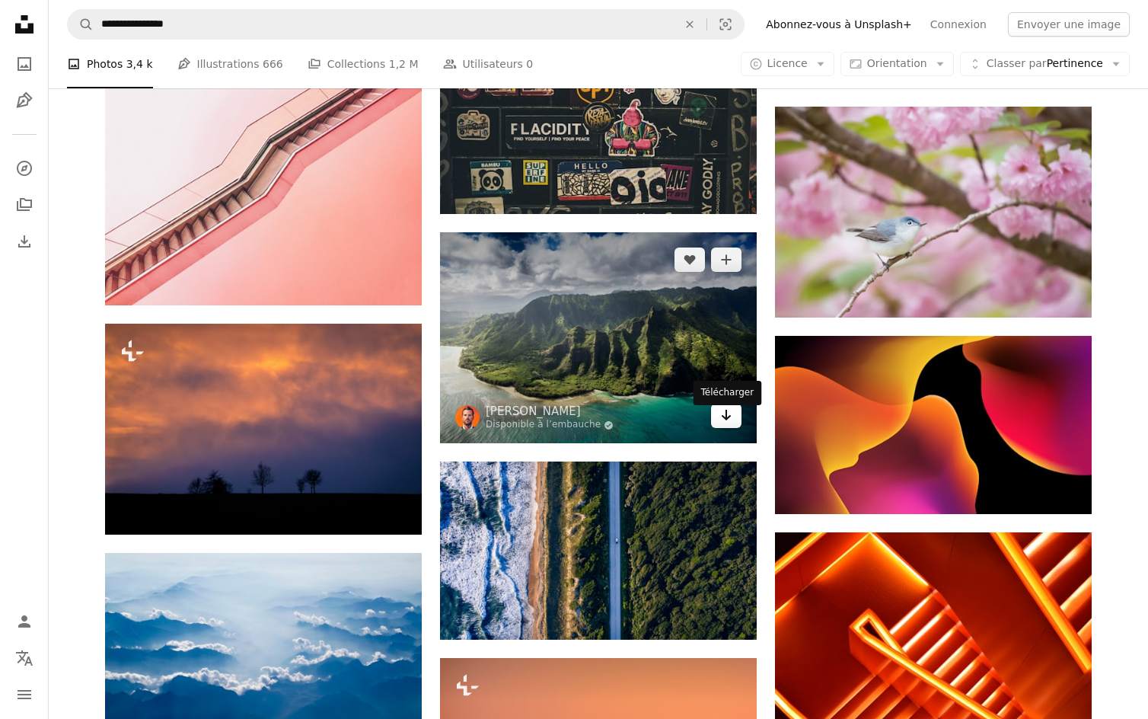
click at [722, 424] on icon "Arrow pointing down" at bounding box center [726, 415] width 12 height 18
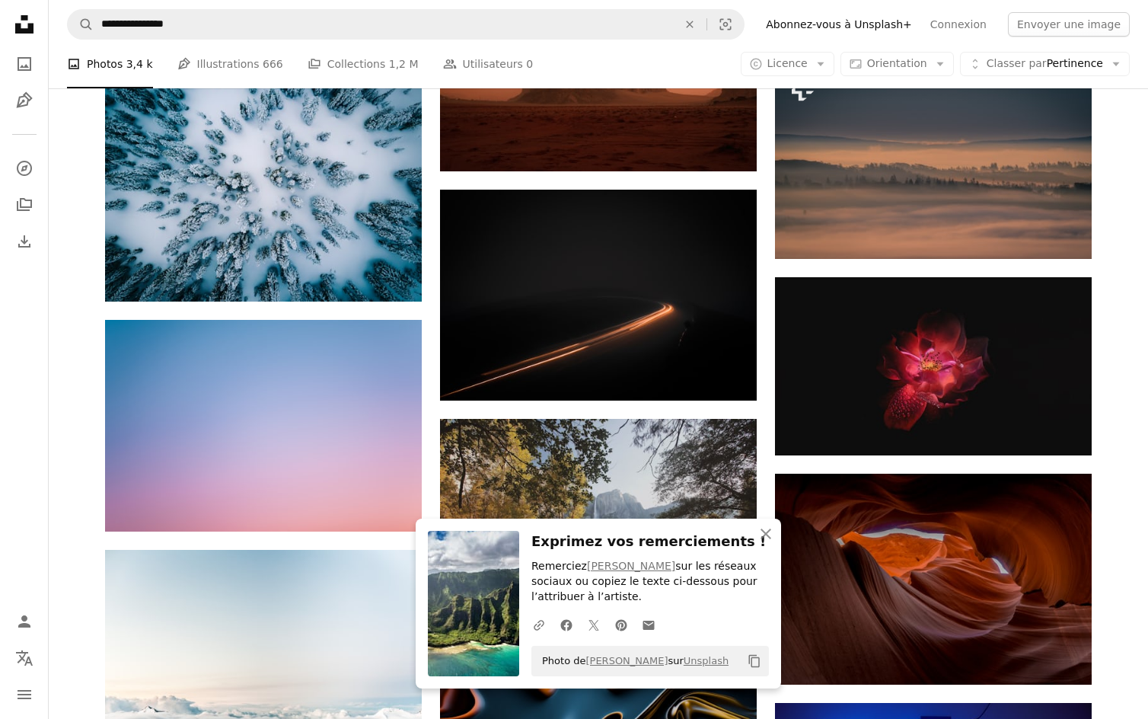
scroll to position [19033, 0]
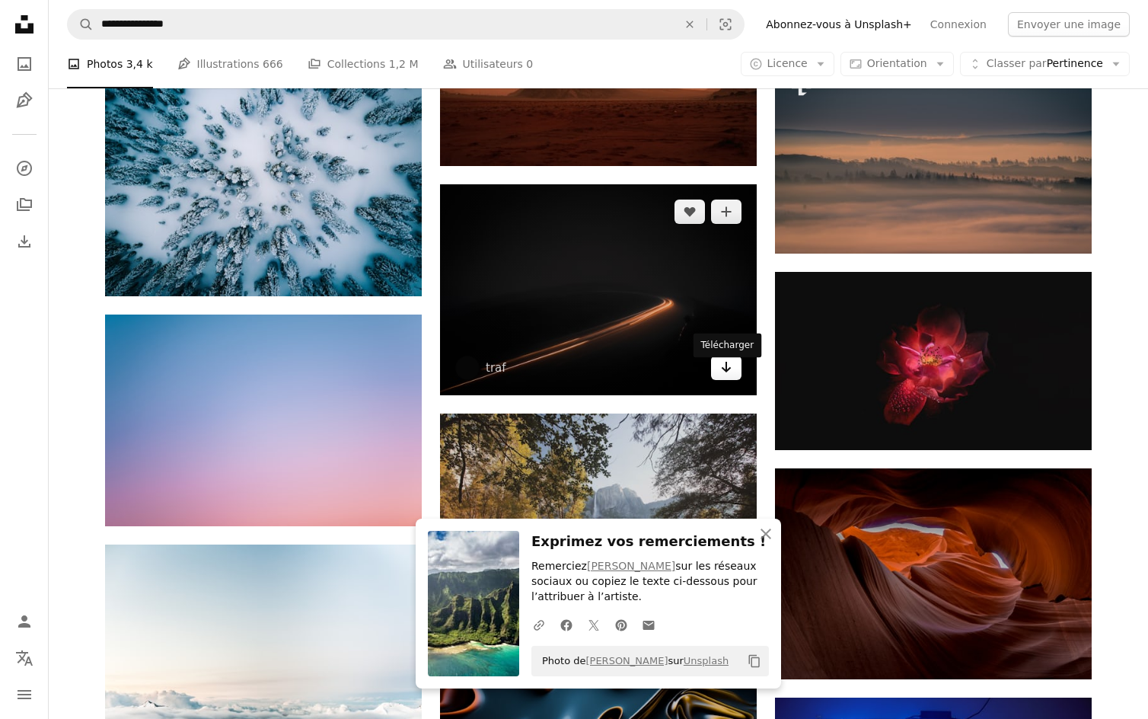
click at [715, 378] on link "Arrow pointing down" at bounding box center [726, 367] width 30 height 24
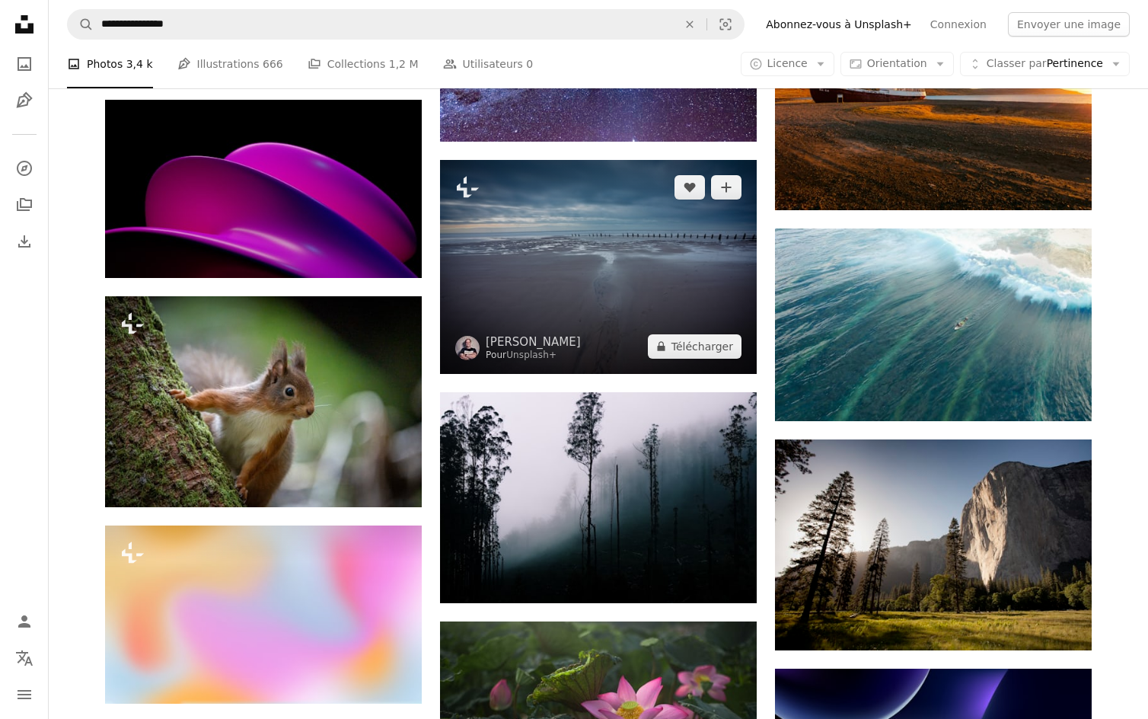
scroll to position [20435, 0]
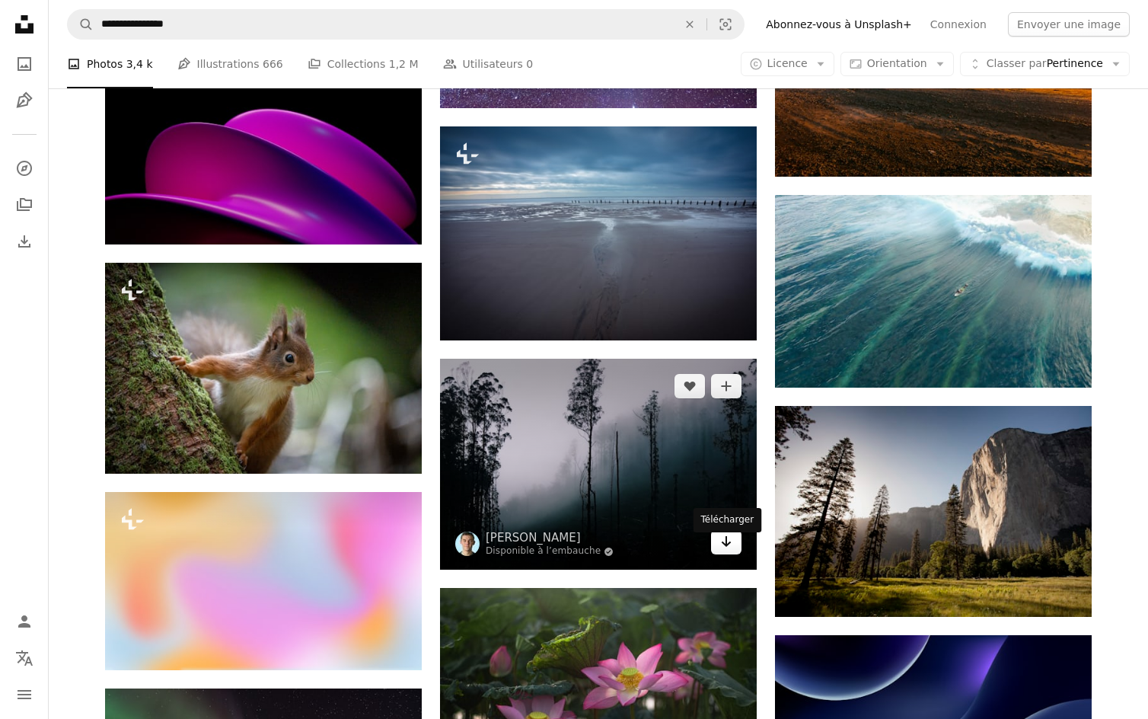
click at [723, 545] on icon "Arrow pointing down" at bounding box center [726, 541] width 12 height 18
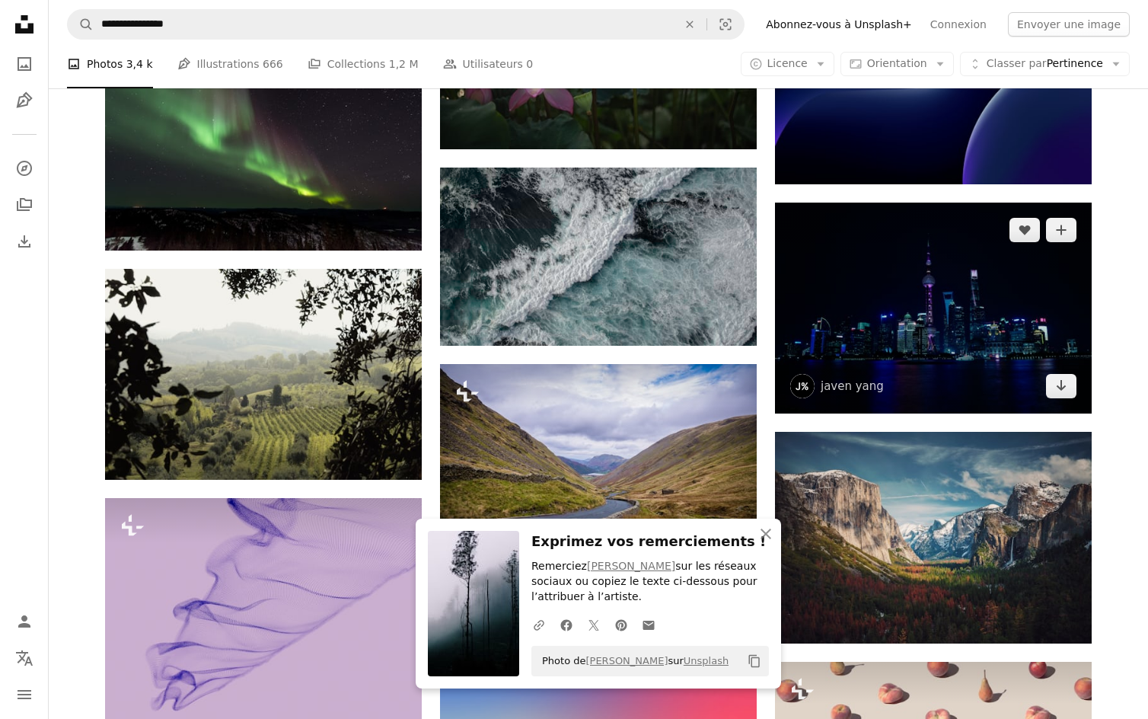
scroll to position [21089, 0]
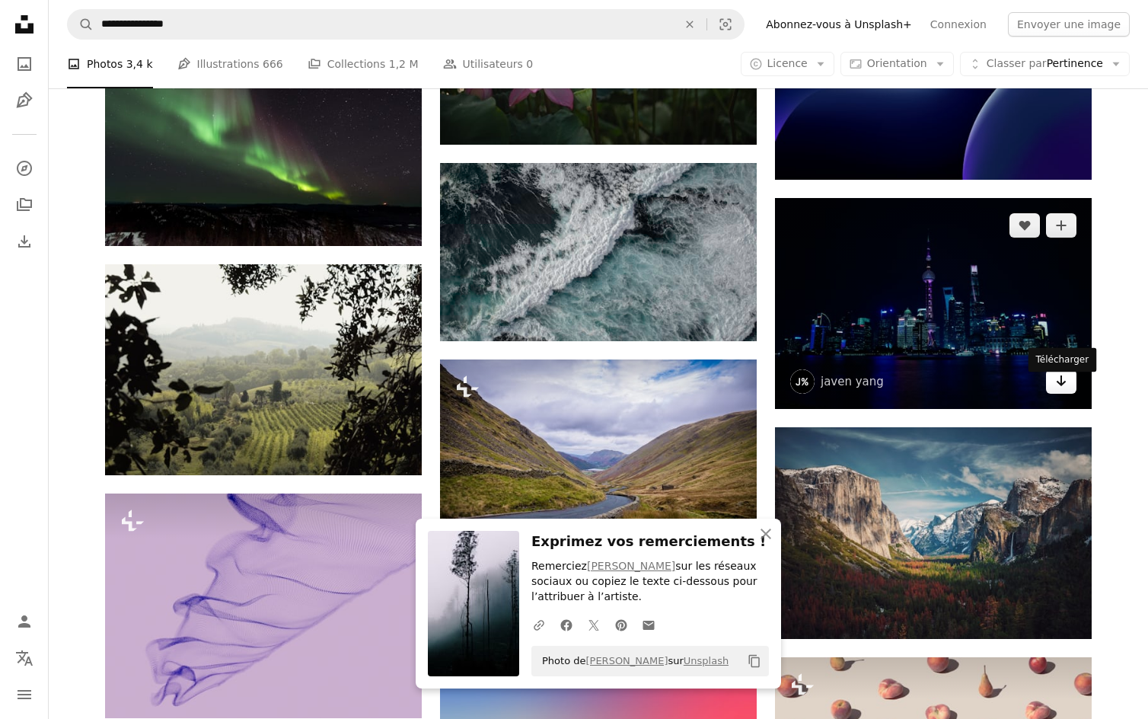
click at [1060, 386] on icon "Arrow pointing down" at bounding box center [1061, 380] width 12 height 18
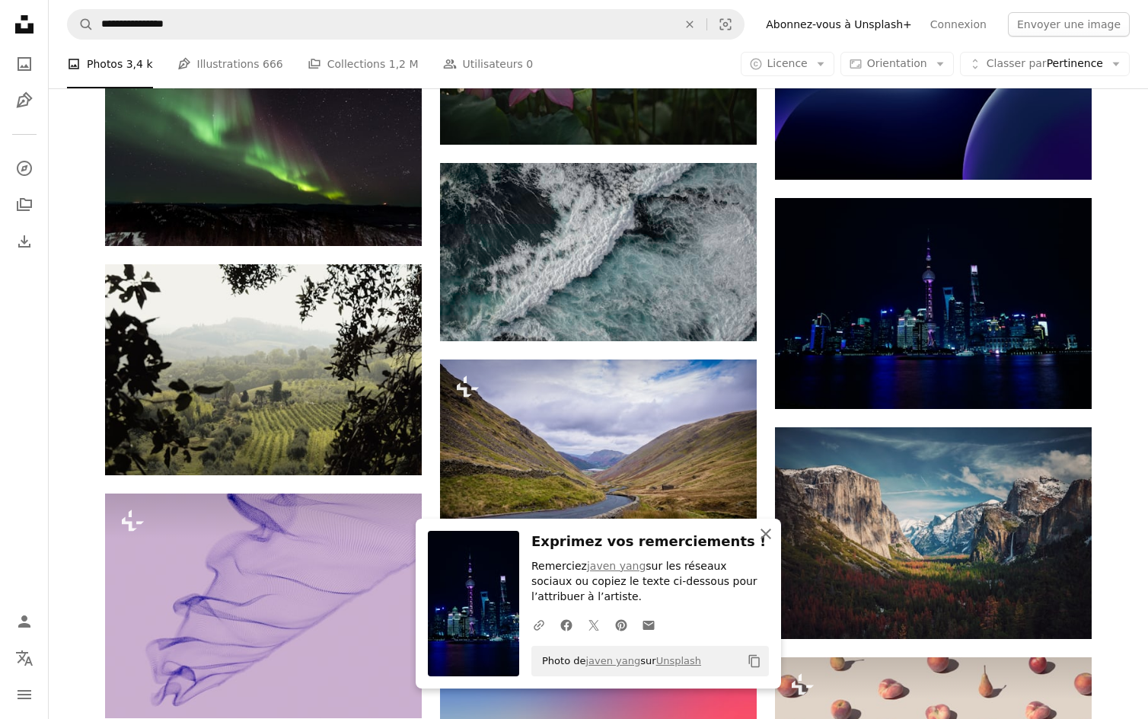
click at [773, 529] on icon "An X shape" at bounding box center [766, 533] width 18 height 18
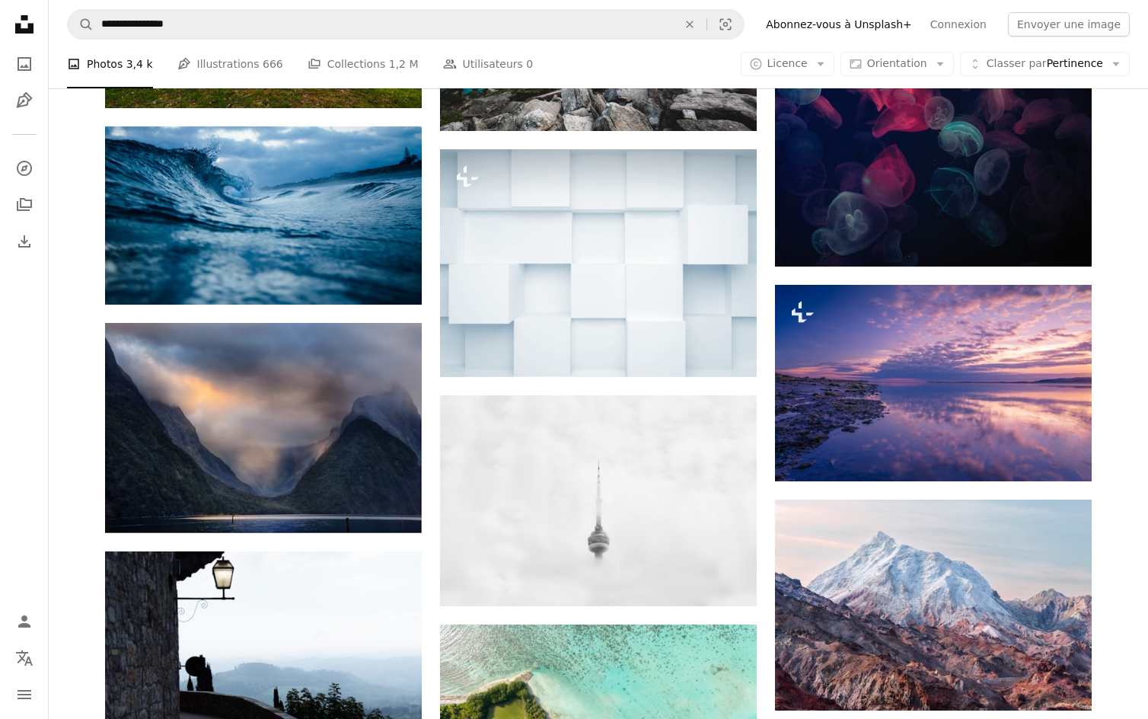
scroll to position [22198, 0]
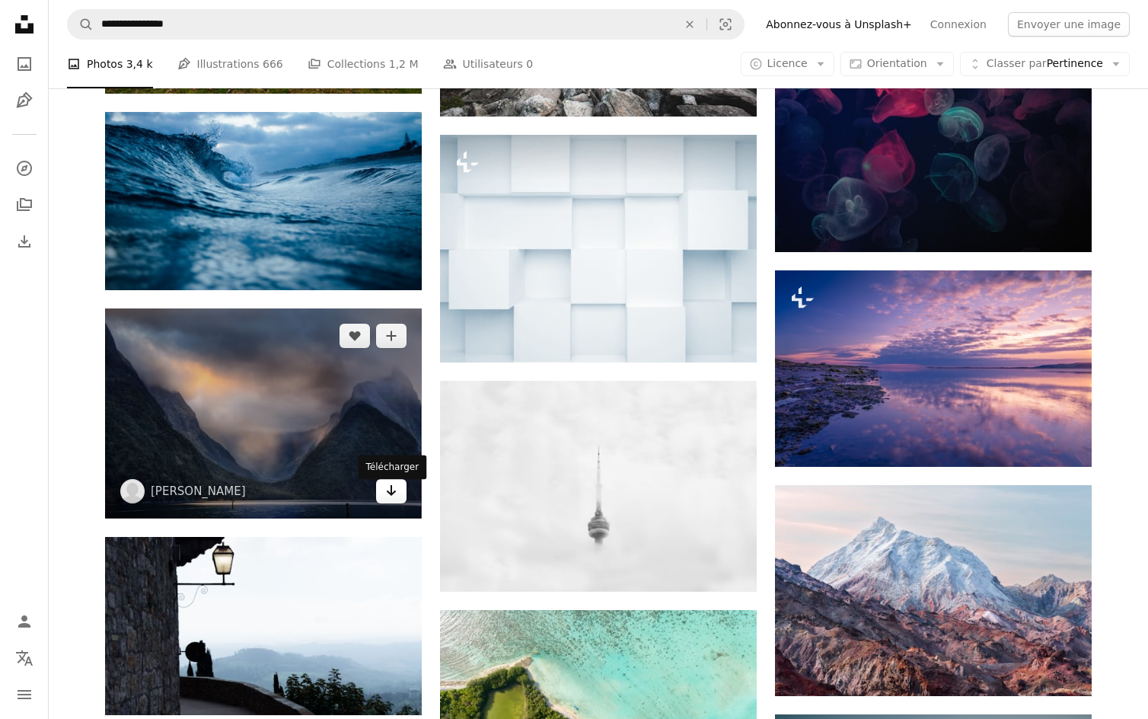
click at [390, 499] on icon "Arrow pointing down" at bounding box center [391, 490] width 12 height 18
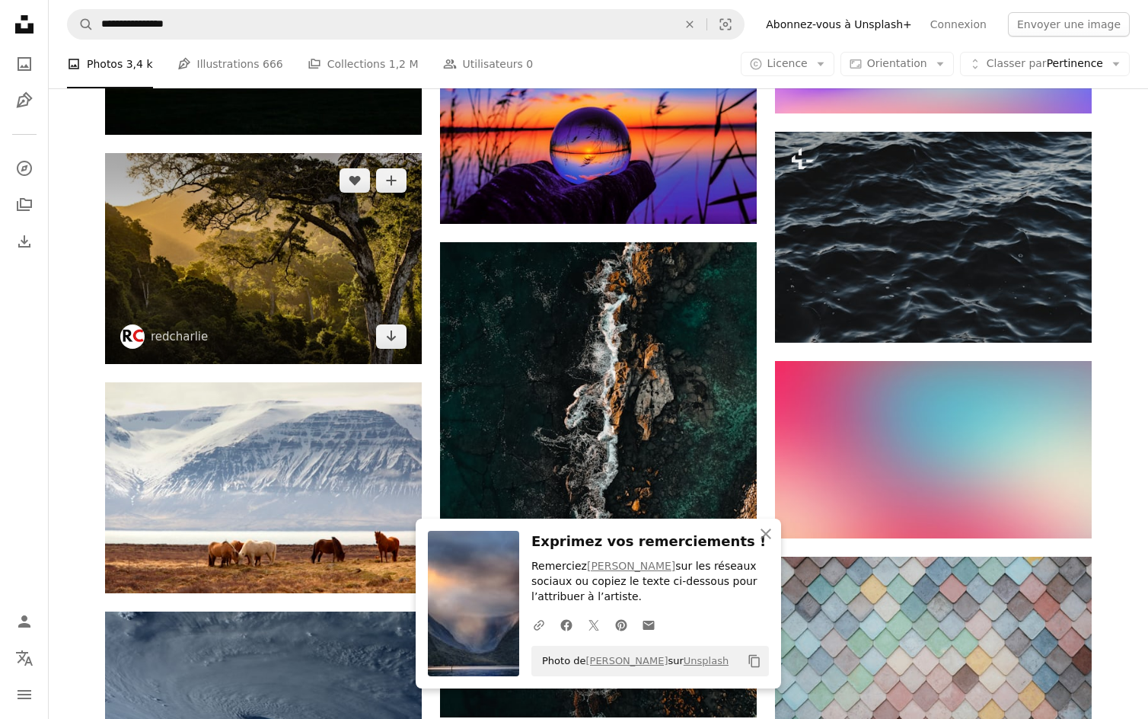
scroll to position [23227, 0]
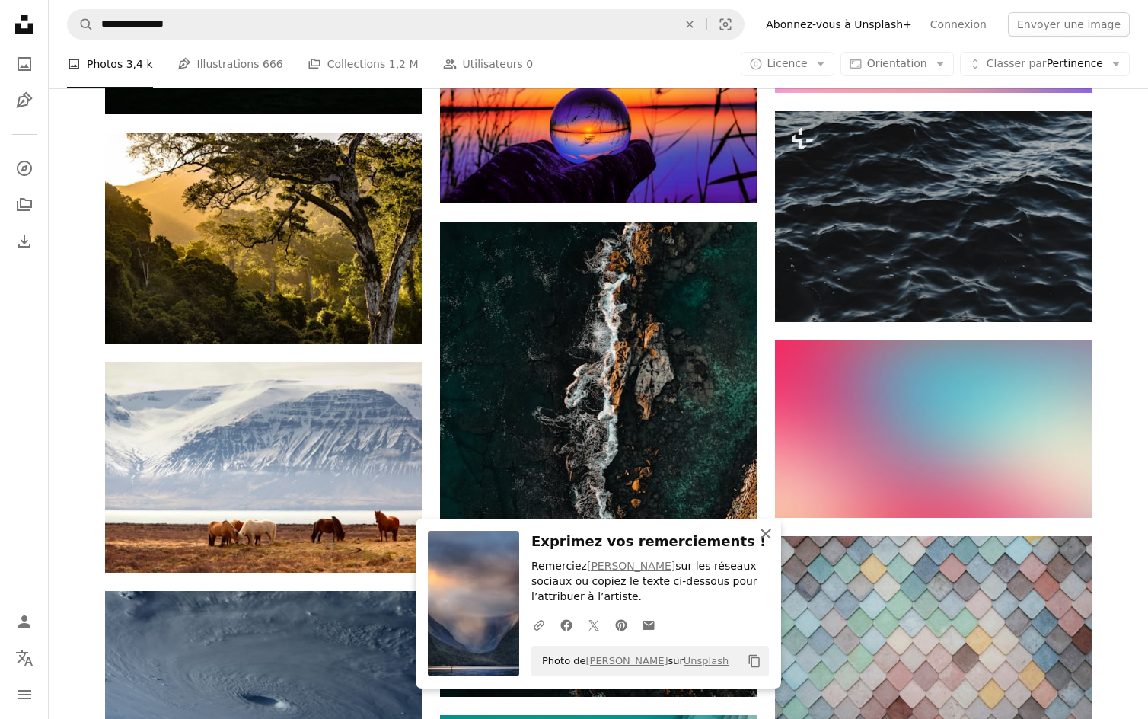
click at [768, 534] on icon "button" at bounding box center [765, 533] width 11 height 11
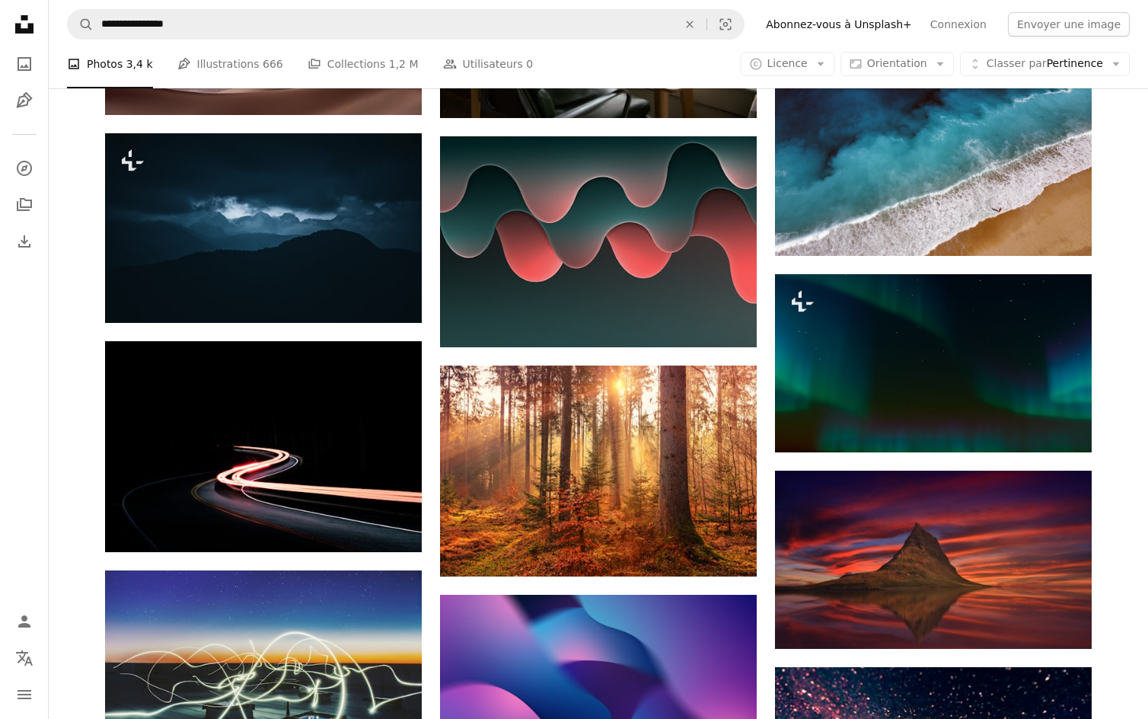
scroll to position [26688, 0]
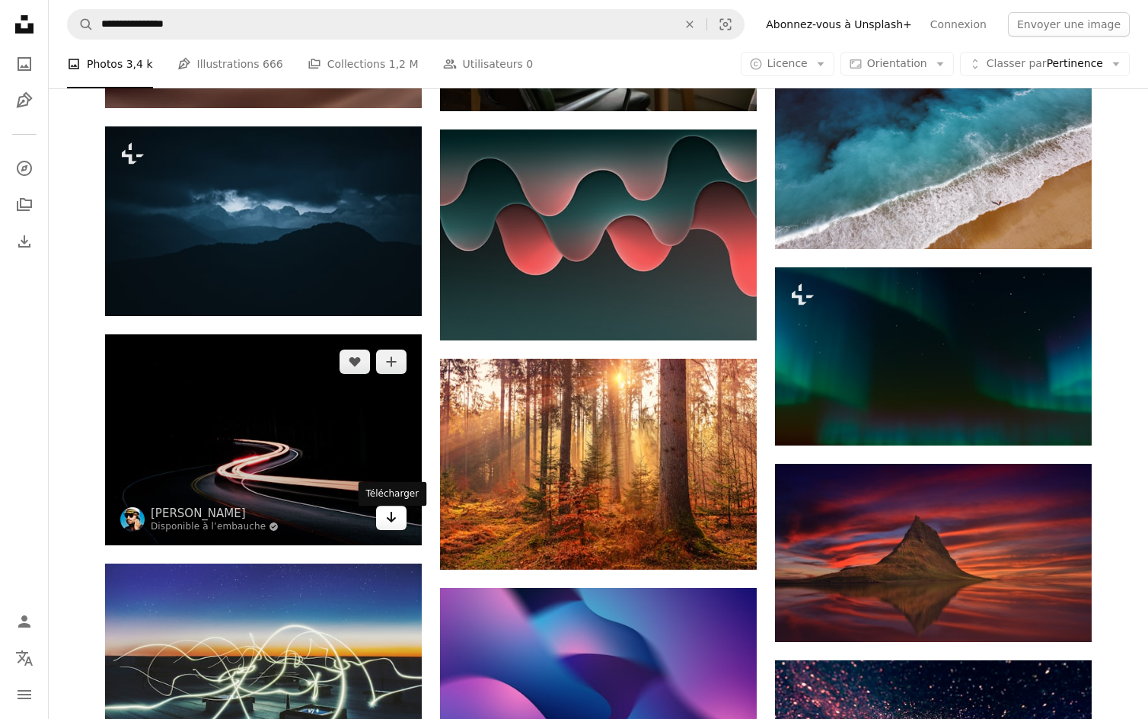
click at [385, 523] on icon "Arrow pointing down" at bounding box center [391, 517] width 12 height 18
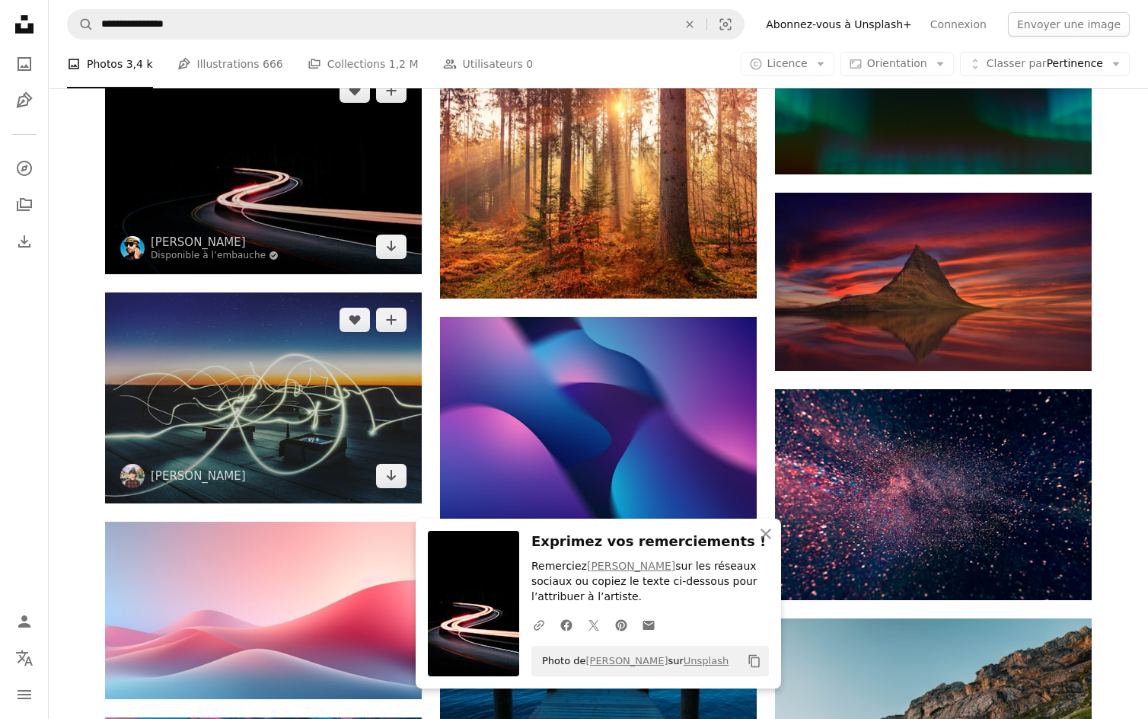
scroll to position [26980, 0]
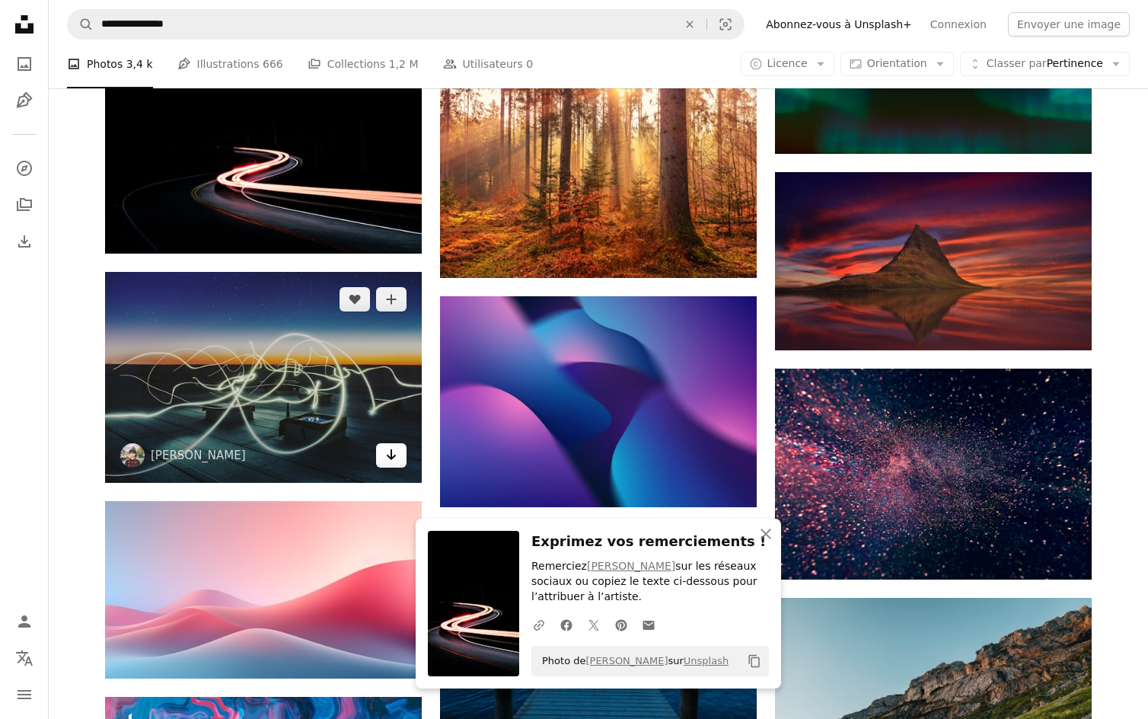
click at [394, 460] on icon "Arrow pointing down" at bounding box center [391, 454] width 12 height 18
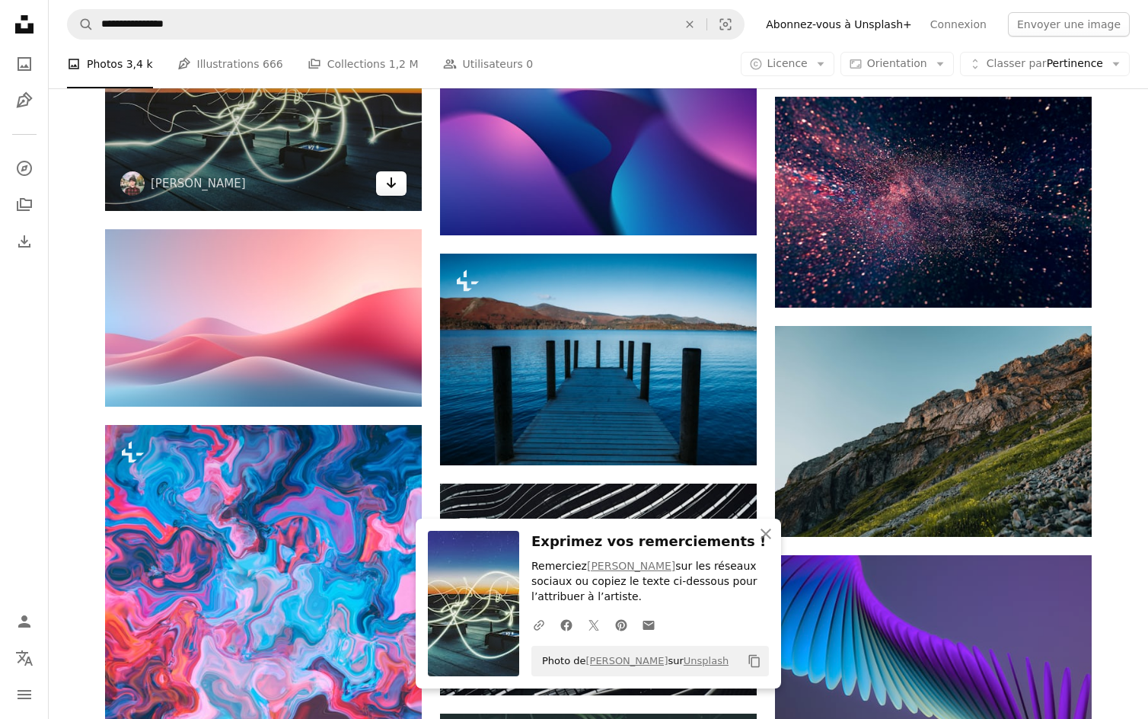
scroll to position [27256, 0]
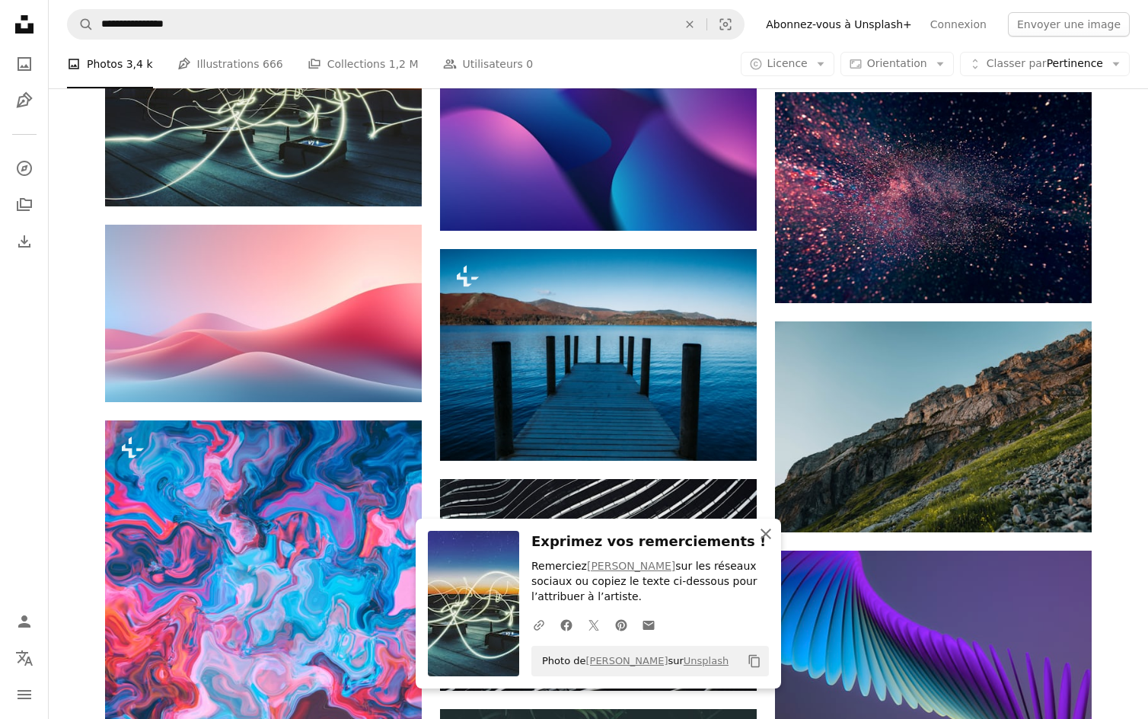
click at [764, 527] on icon "An X shape" at bounding box center [766, 533] width 18 height 18
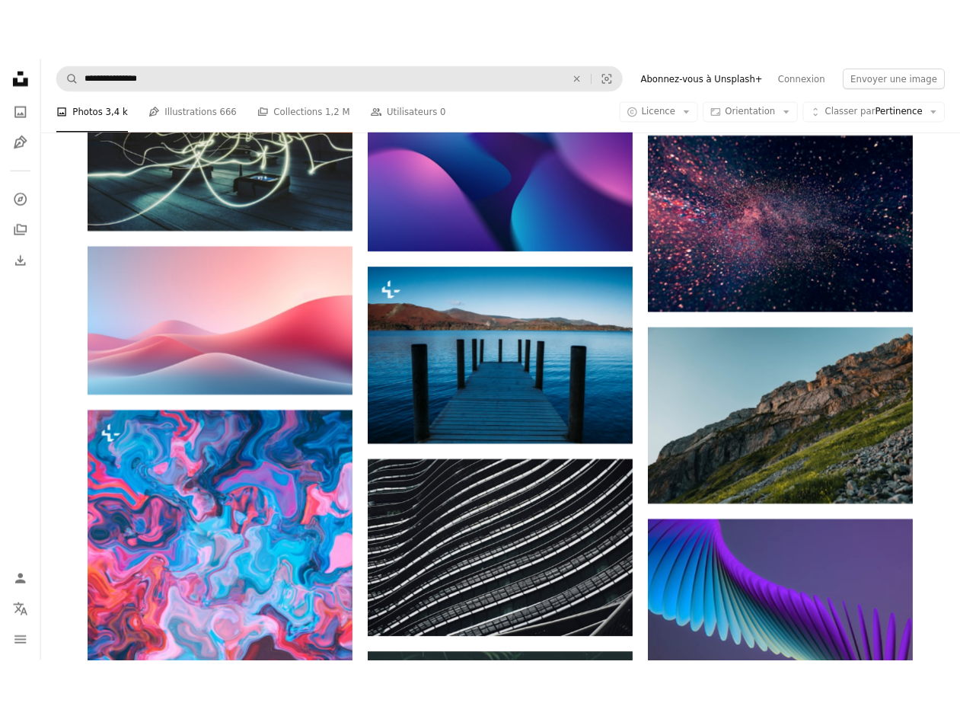
scroll to position [24362, 0]
